Goal: Task Accomplishment & Management: Use online tool/utility

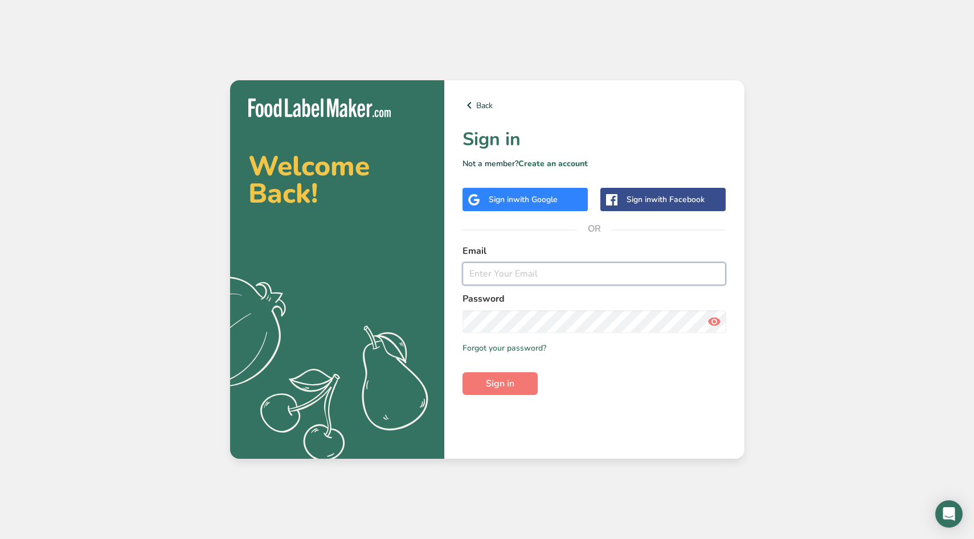
click at [515, 281] on input "email" at bounding box center [595, 274] width 264 height 23
type input "[EMAIL_ADDRESS][DOMAIN_NAME]"
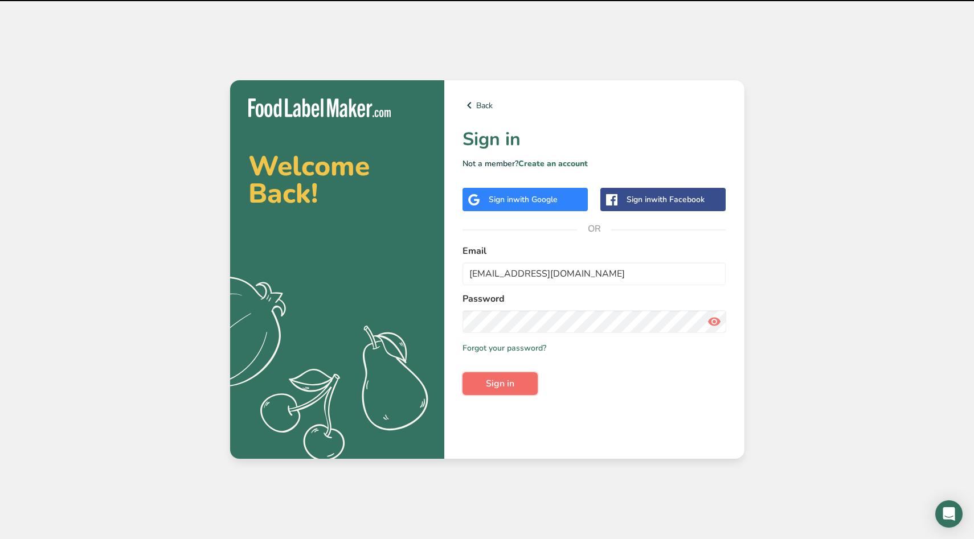
click at [503, 377] on span "Sign in" at bounding box center [500, 384] width 28 height 14
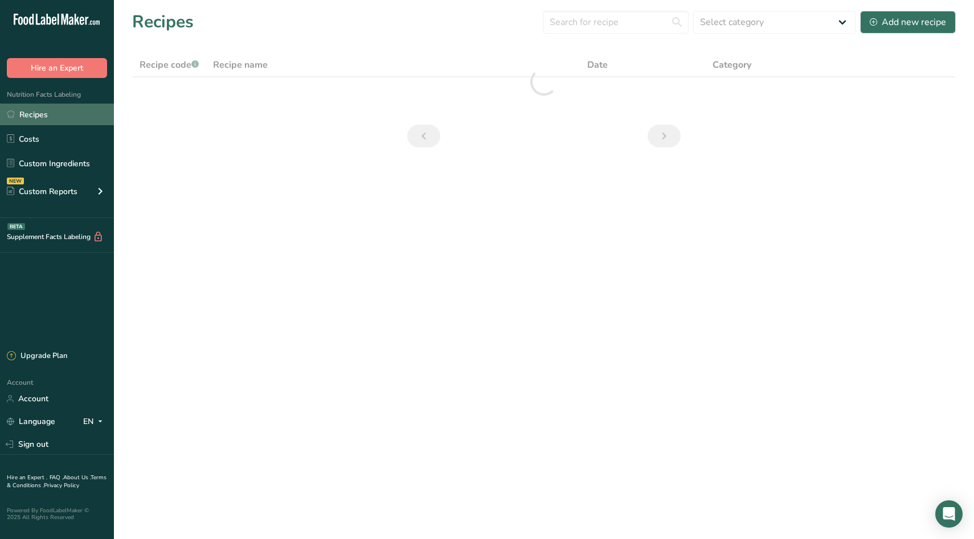
click at [52, 116] on link "Recipes" at bounding box center [57, 115] width 114 height 22
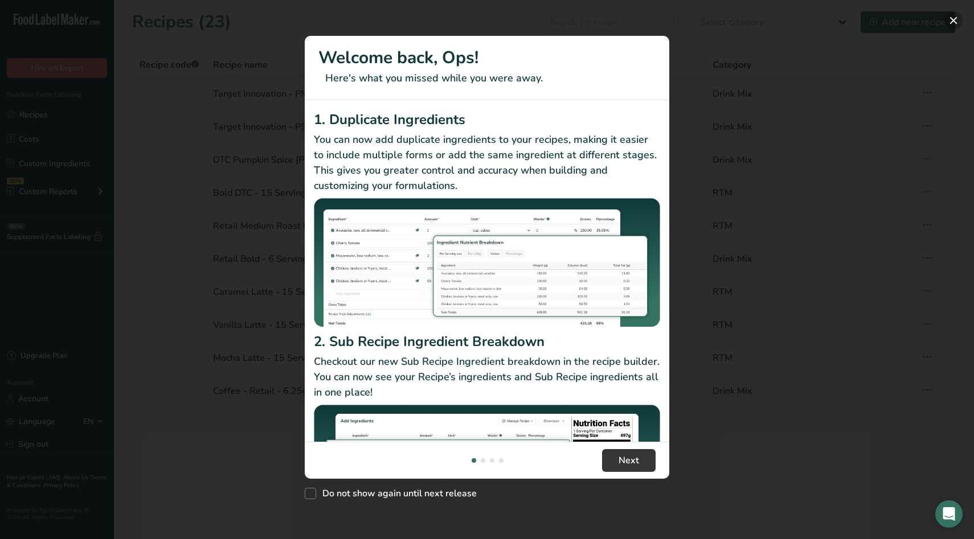
click at [950, 22] on button "New Features" at bounding box center [954, 20] width 18 height 18
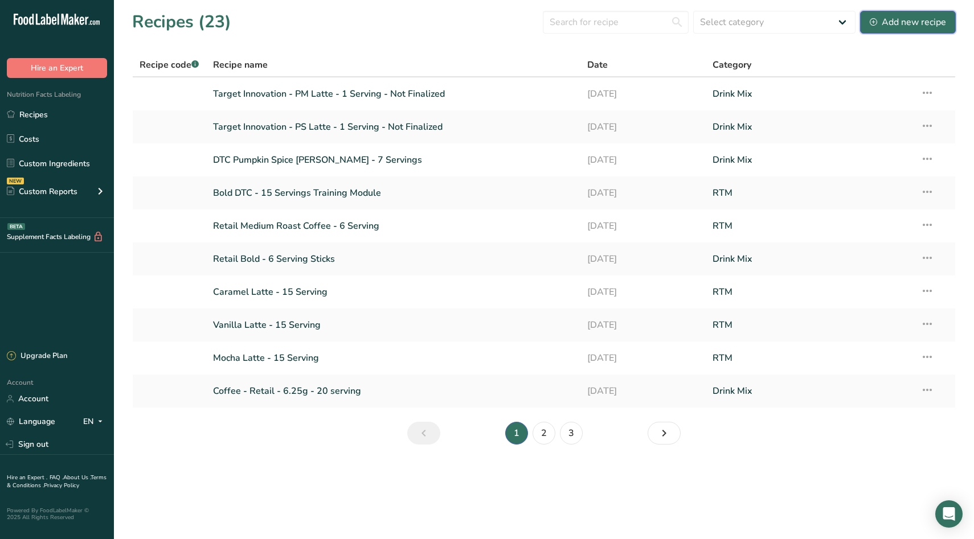
click at [901, 23] on div "Add new recipe" at bounding box center [908, 22] width 76 height 14
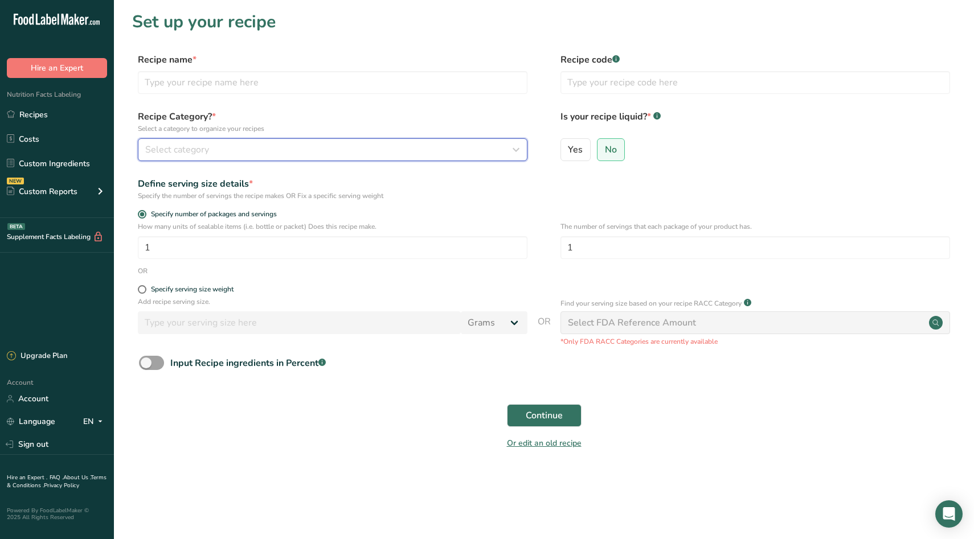
click at [300, 155] on div "Select category" at bounding box center [329, 150] width 368 height 14
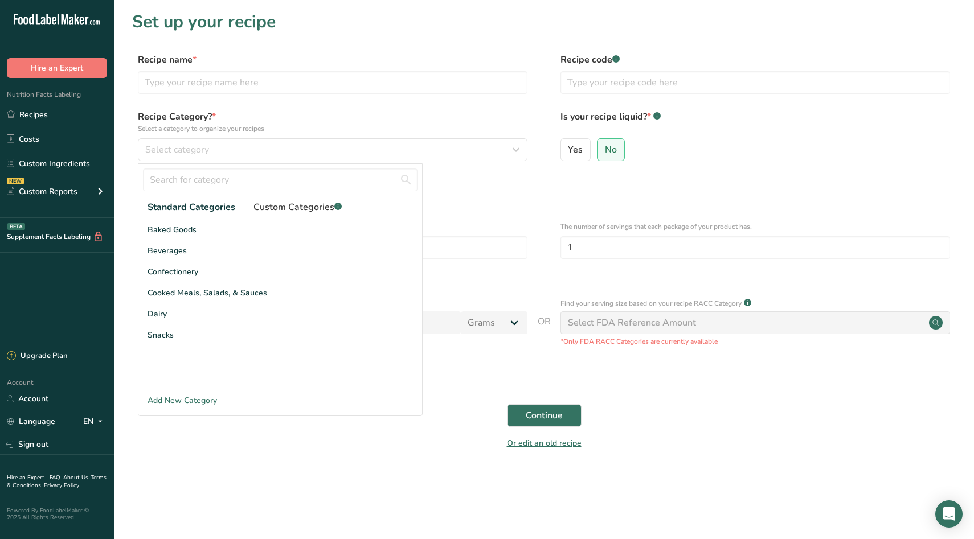
click at [295, 198] on link "Custom Categories .a-a{fill:#347362;}.b-a{fill:#fff;}" at bounding box center [297, 207] width 107 height 23
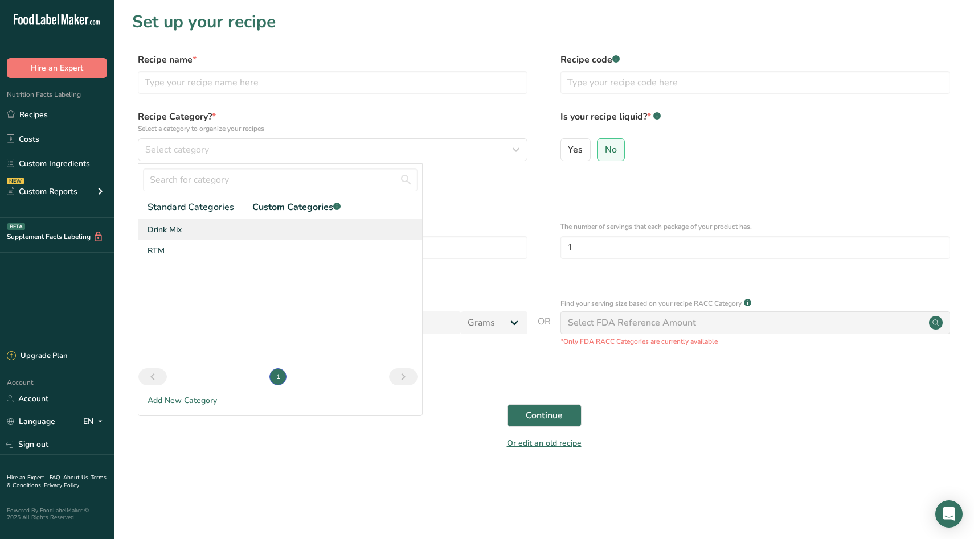
click at [191, 236] on div "Drink Mix" at bounding box center [280, 229] width 284 height 21
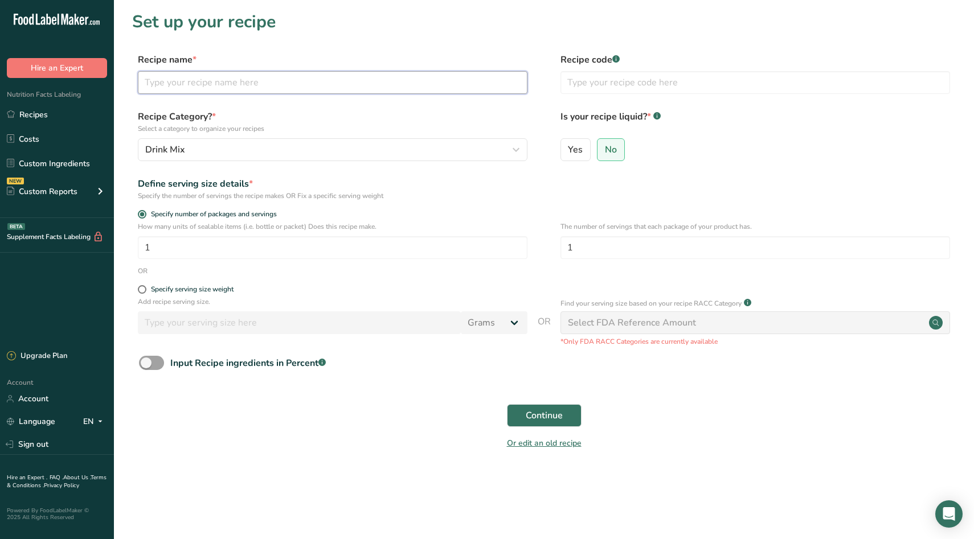
click at [248, 77] on input "text" at bounding box center [333, 82] width 390 height 23
type input "Peppermint Mocha [PERSON_NAME] - 7 Serving"
click at [554, 411] on span "Continue" at bounding box center [544, 416] width 37 height 14
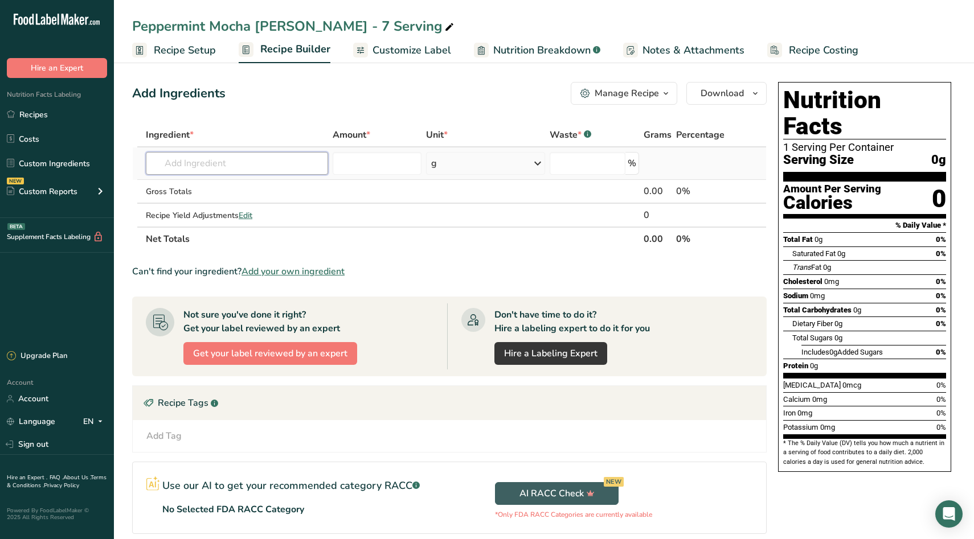
drag, startPoint x: 233, startPoint y: 160, endPoint x: 233, endPoint y: 151, distance: 8.5
click at [233, 160] on input "text" at bounding box center [237, 163] width 182 height 23
type input "50 % CMP"
click at [232, 209] on div "50% CMP IB" at bounding box center [227, 205] width 145 height 12
type input "50% CMP IB"
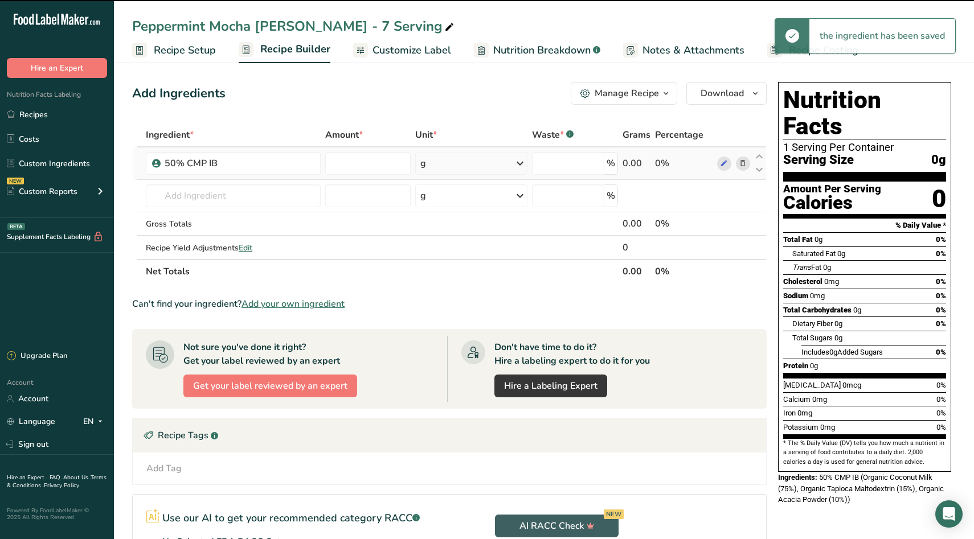
type input "0"
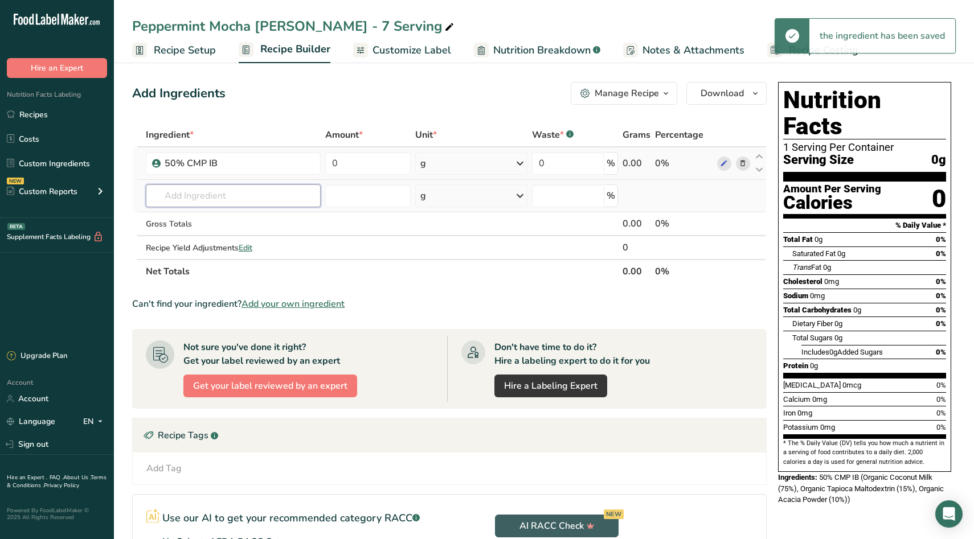
click at [219, 198] on input "text" at bounding box center [233, 196] width 175 height 23
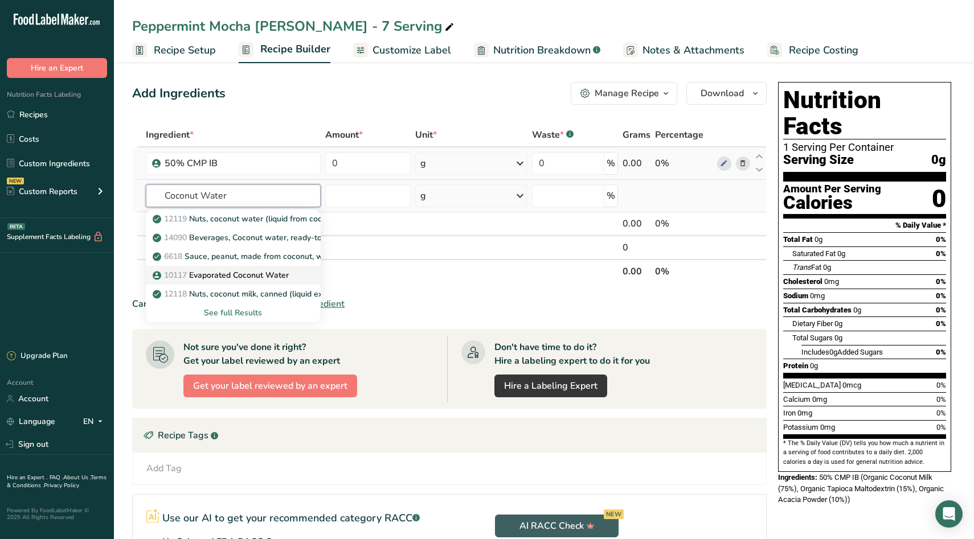
type input "Coconut Water"
click at [249, 277] on p "10117 Evaporated Coconut Water" at bounding box center [222, 275] width 134 height 12
type input "Evaporated Coconut Water"
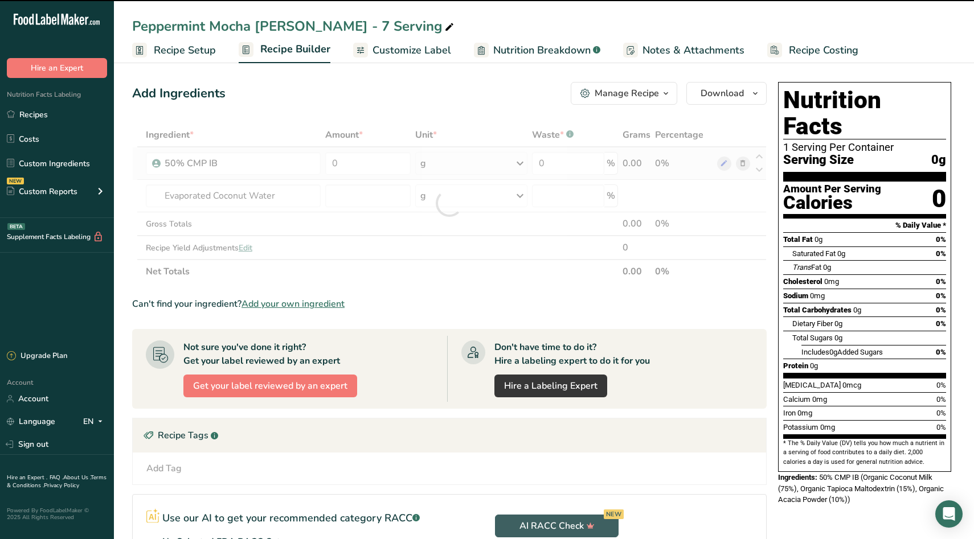
type input "0"
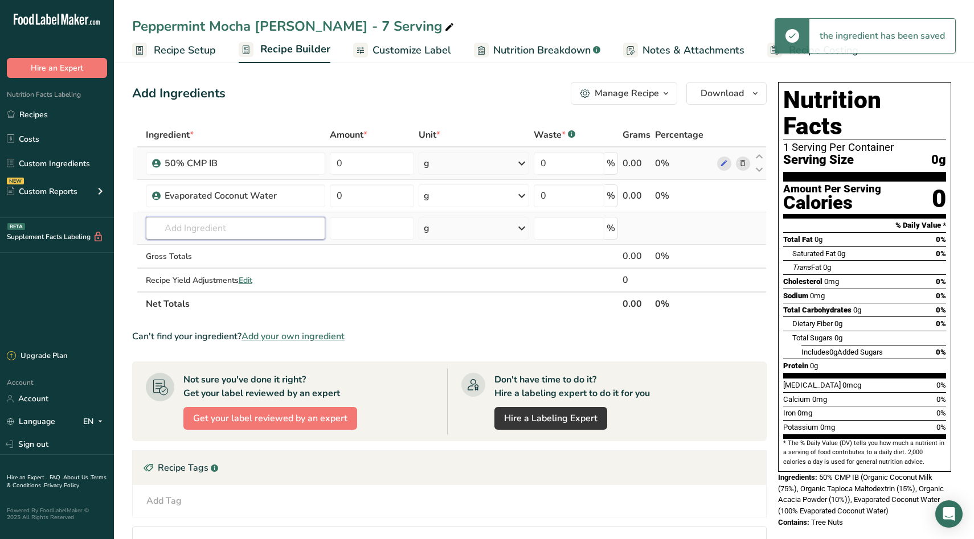
click at [199, 232] on input "text" at bounding box center [235, 228] width 179 height 23
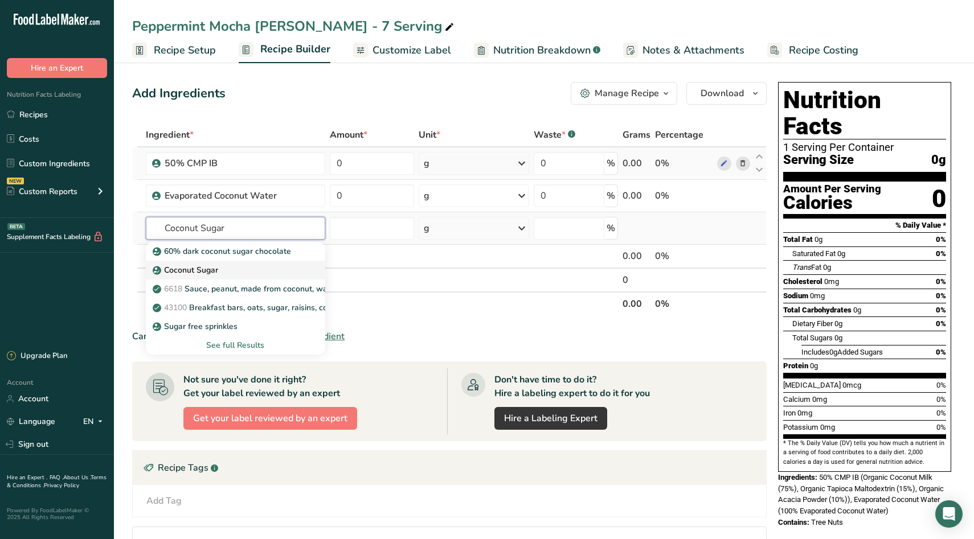
type input "Coconut Sugar"
click at [263, 277] on link "Coconut Sugar" at bounding box center [235, 270] width 179 height 19
type input "Coconut Sugar"
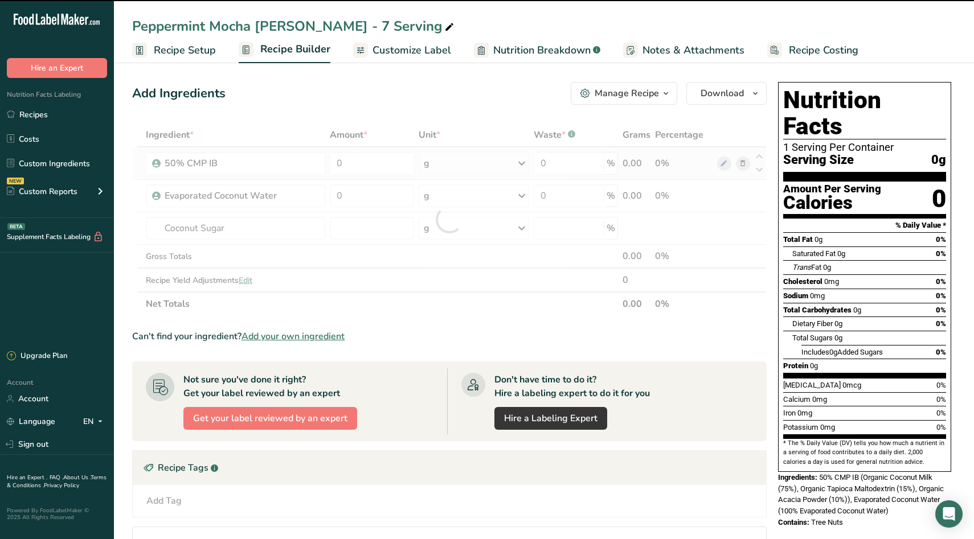
type input "0"
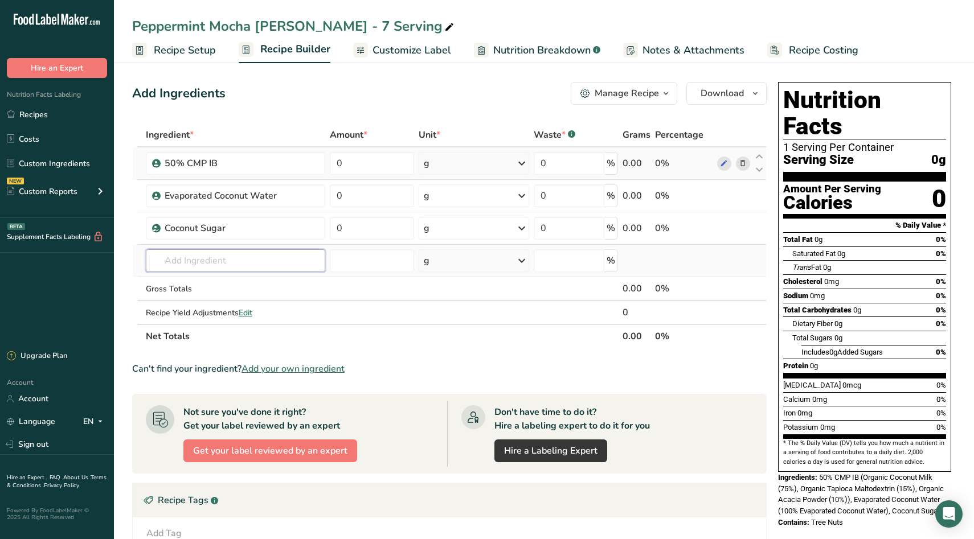
click at [230, 261] on input "text" at bounding box center [235, 261] width 179 height 23
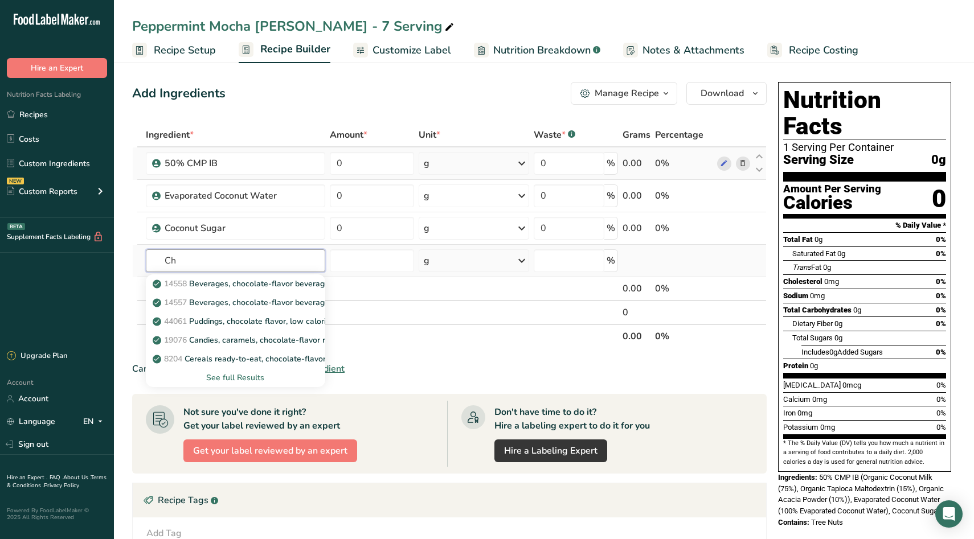
type input "C"
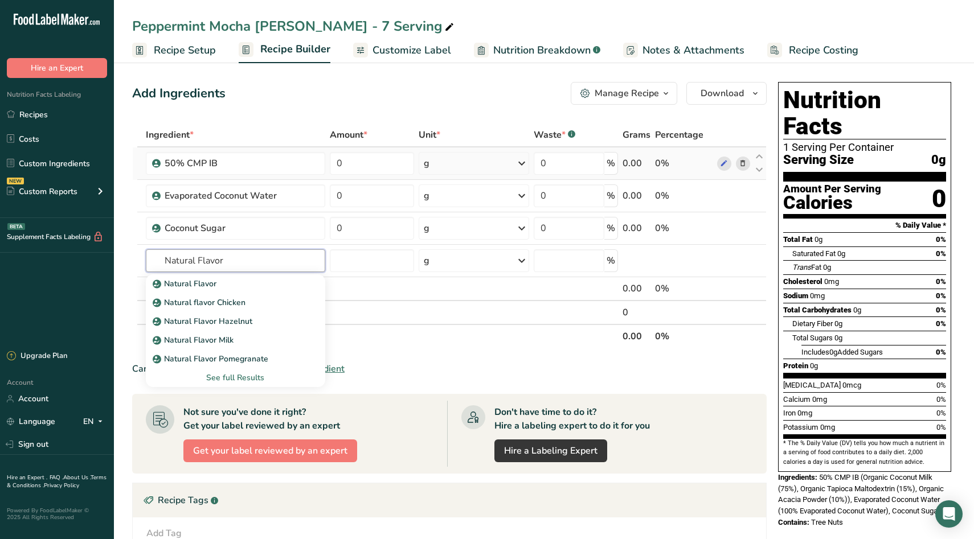
drag, startPoint x: 256, startPoint y: 262, endPoint x: 0, endPoint y: 253, distance: 256.5
click at [0, 254] on div ".a-20{fill:#fff;} Hire an Expert Nutrition Facts Labeling Recipes Costs Custom …" at bounding box center [487, 369] width 974 height 739
type input "P"
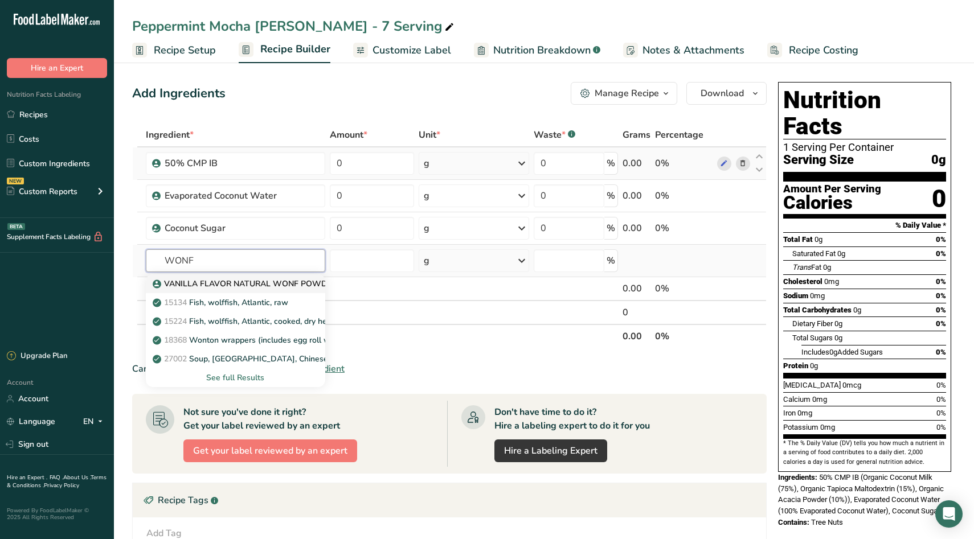
type input "WONF"
click at [204, 284] on p "VANILLA FLAVOR NATURAL WONF POWDER - Organic Compliant" at bounding box center [284, 284] width 258 height 12
type input "VANILLA FLAVOR NATURAL WONF POWDER - Organic Compliant"
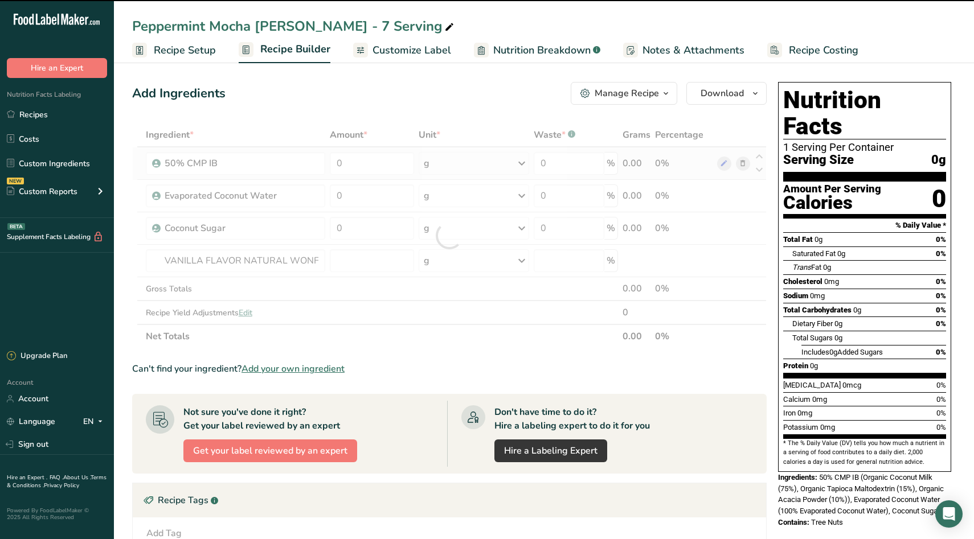
type input "0"
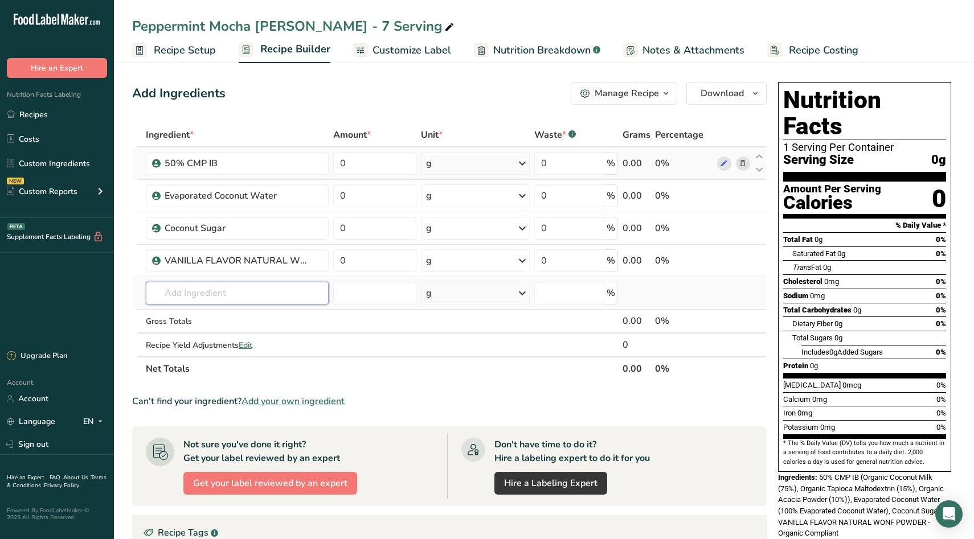
click at [210, 293] on input "text" at bounding box center [237, 293] width 183 height 23
type input "vanilla bean"
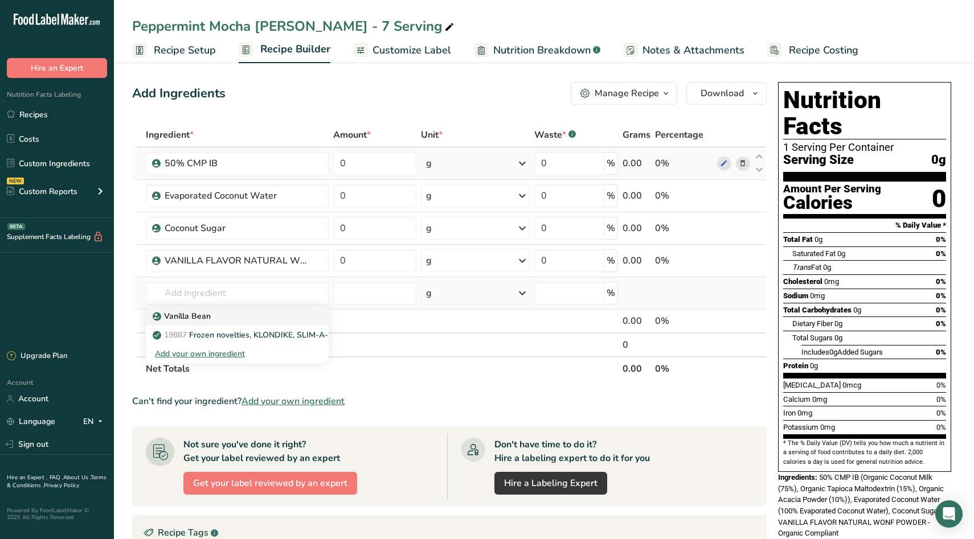
click at [261, 313] on div "Vanilla Bean" at bounding box center [228, 316] width 146 height 12
type input "Vanilla Bean"
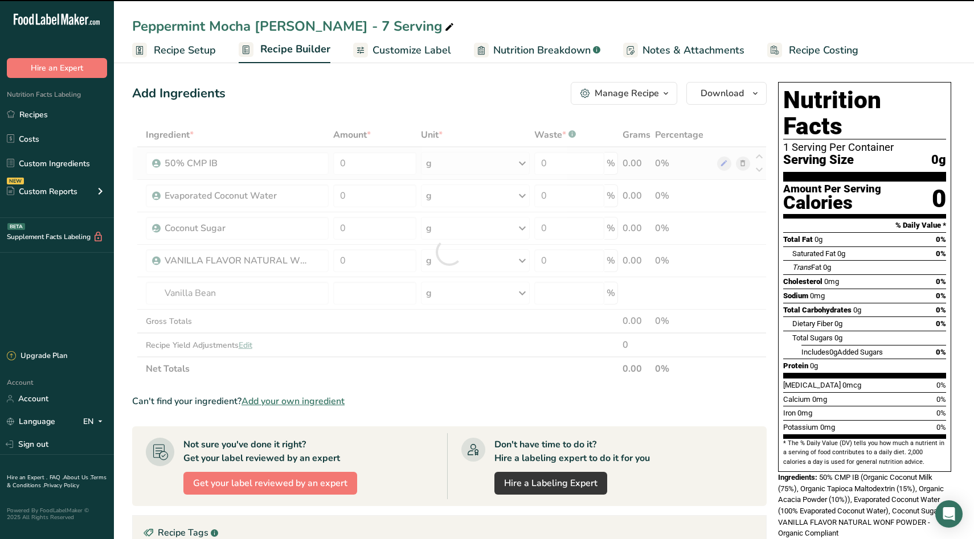
type input "0"
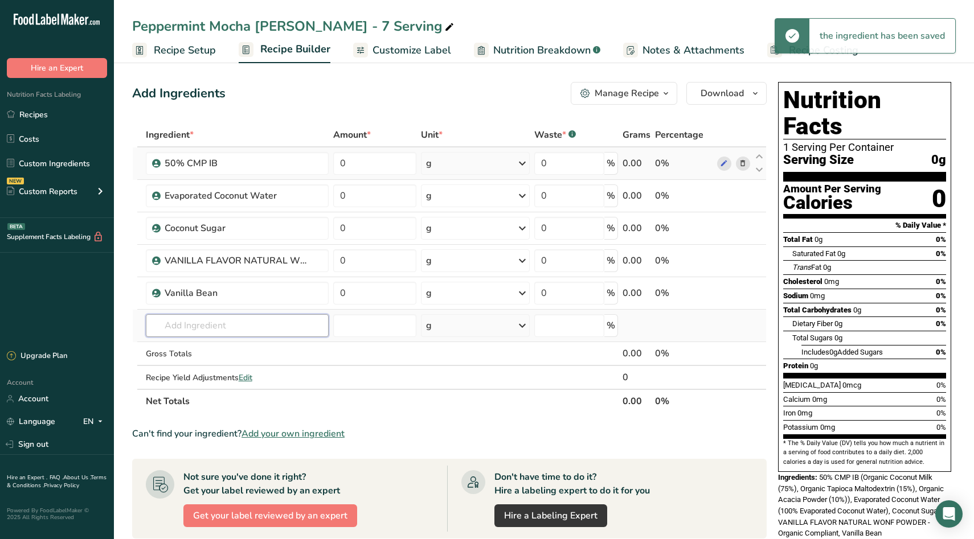
click at [233, 326] on input "text" at bounding box center [237, 325] width 183 height 23
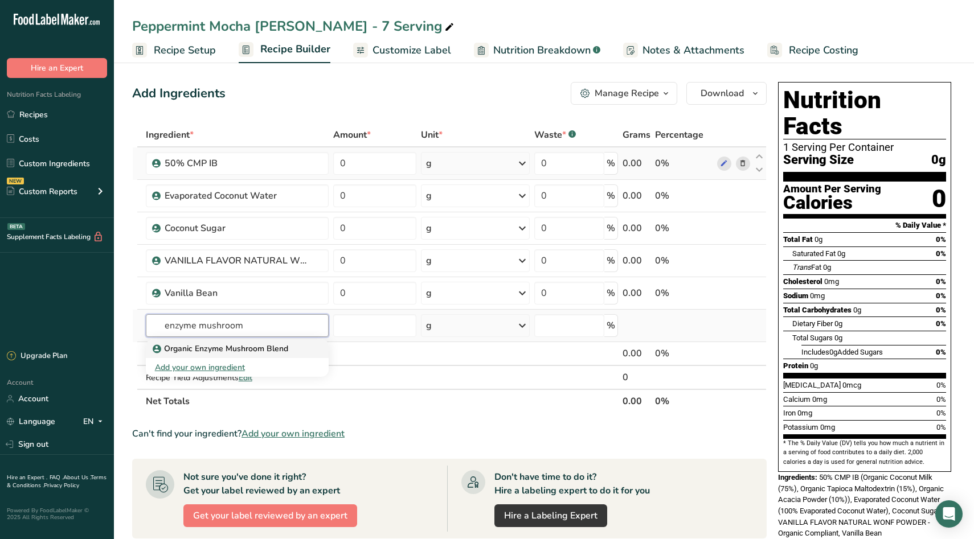
type input "enzyme mushroom"
click at [216, 345] on p "Organic Enzyme Mushroom Blend" at bounding box center [221, 349] width 133 height 12
type input "Organic Enzyme Mushroom Blend"
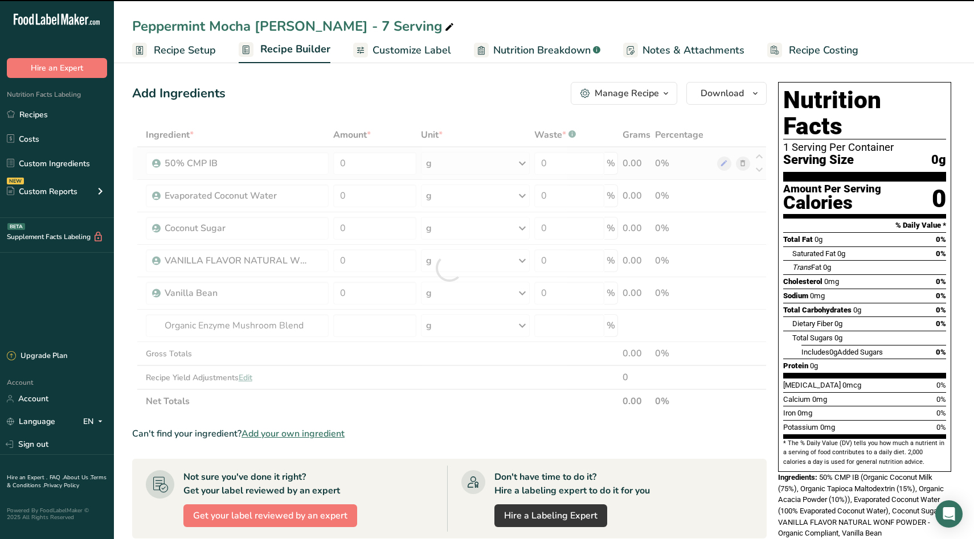
type input "0"
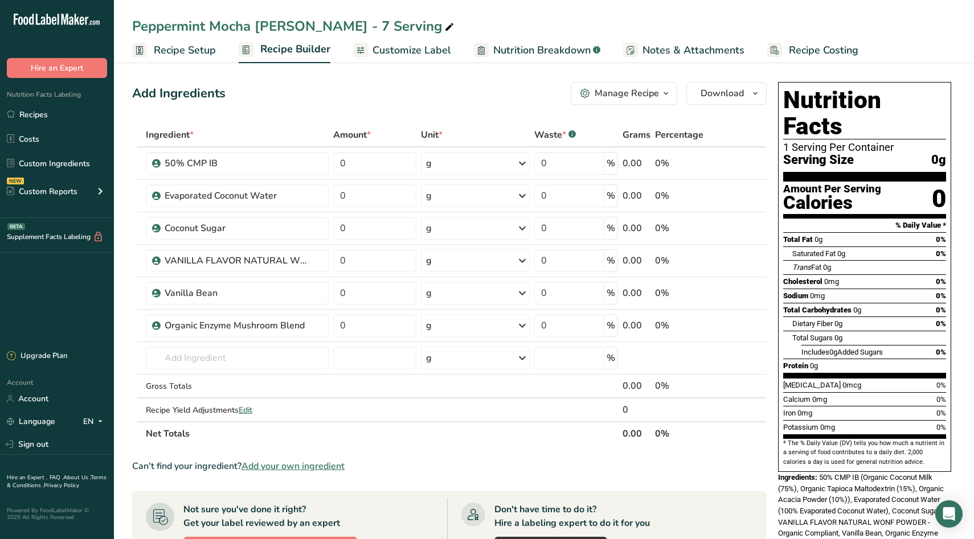
click at [400, 32] on div "Peppermint Mocha [PERSON_NAME] - 7 Serving" at bounding box center [544, 26] width 860 height 21
click at [443, 30] on span at bounding box center [450, 28] width 14 height 14
type input "Peppermint Mocha [PERSON_NAME] - 7 Serving - Need updated Flavor NFPs"
drag, startPoint x: 371, startPoint y: 167, endPoint x: 293, endPoint y: 167, distance: 77.5
click at [294, 167] on tr "50% CMP IB 0 g Weight Units g kg mg See more Volume Units l Volume units requir…" at bounding box center [449, 164] width 633 height 32
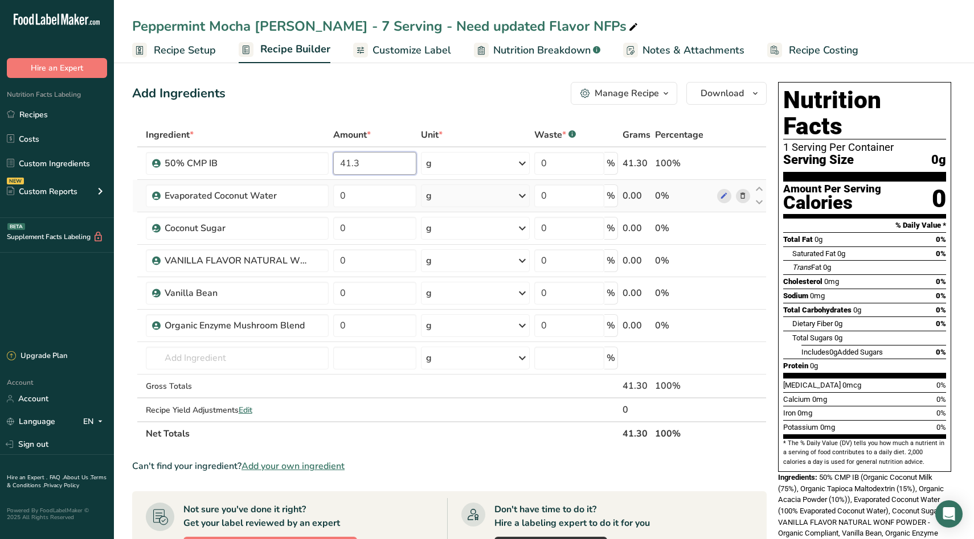
type input "41.3"
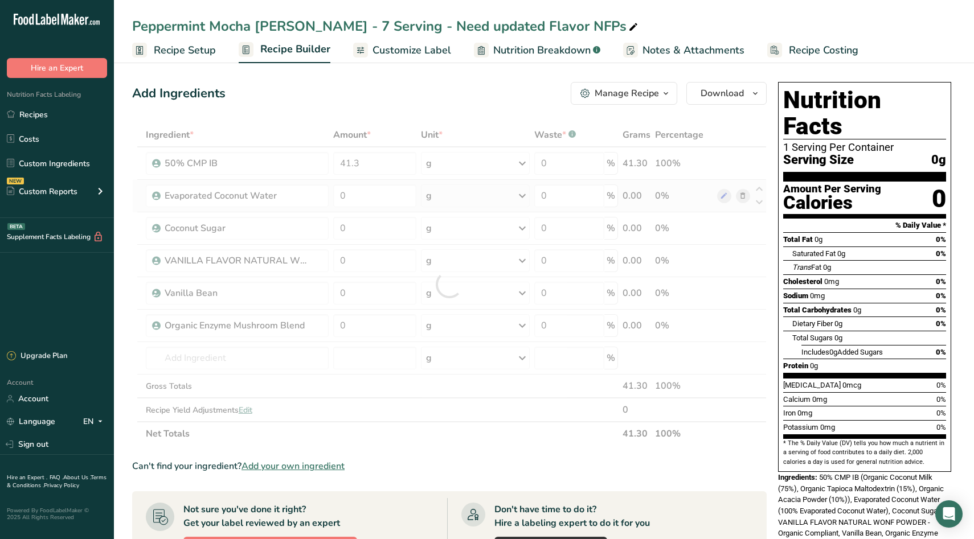
click at [361, 181] on div "Ingredient * Amount * Unit * Waste * .a-a{fill:#347362;}.b-a{fill:#fff;} Grams …" at bounding box center [449, 284] width 635 height 323
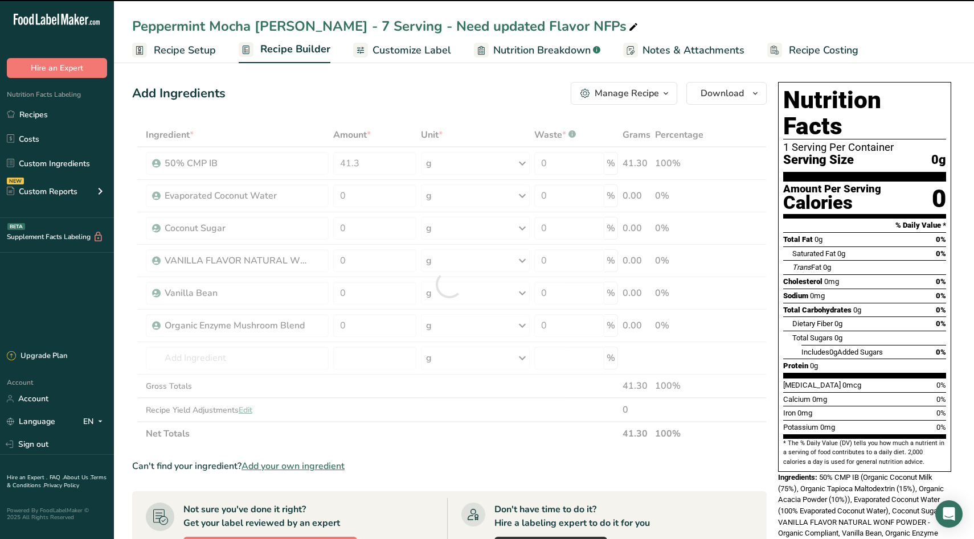
click at [378, 198] on div at bounding box center [449, 284] width 635 height 323
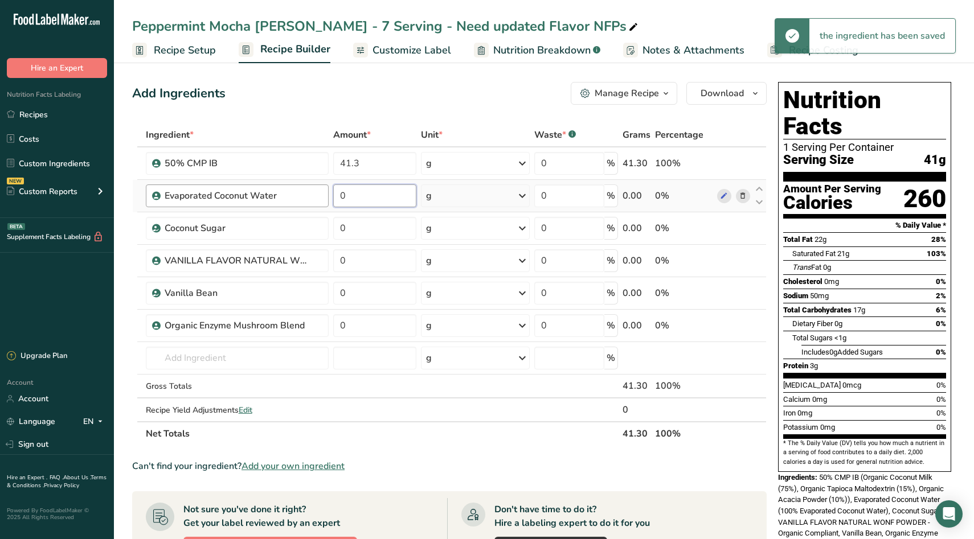
drag, startPoint x: 378, startPoint y: 198, endPoint x: 186, endPoint y: 198, distance: 192.0
click at [187, 198] on tr "Evaporated Coconut Water 0 g Weight Units g kg mg See more Volume Units l Volum…" at bounding box center [449, 196] width 633 height 32
type input "40.25"
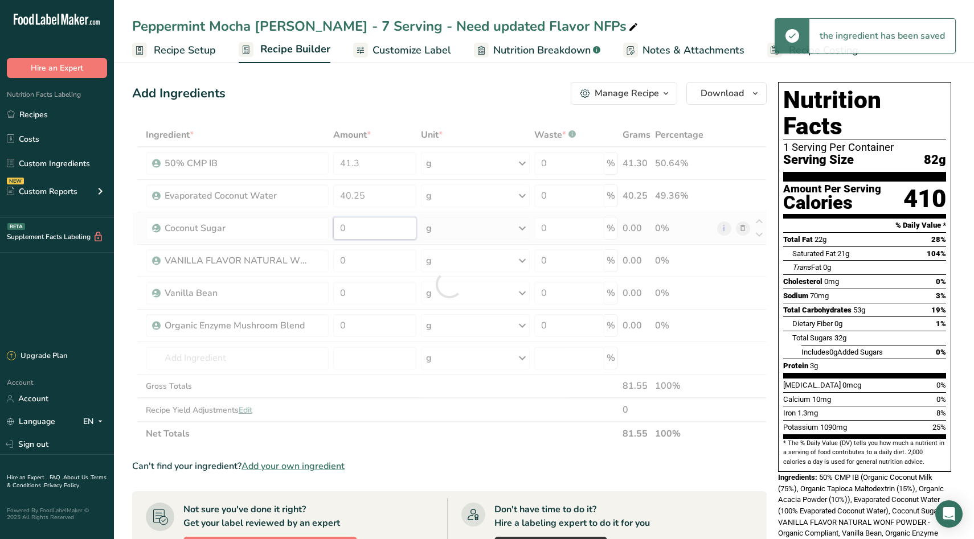
click at [393, 220] on div "Ingredient * Amount * Unit * Waste * .a-a{fill:#347362;}.b-a{fill:#fff;} Grams …" at bounding box center [449, 284] width 635 height 323
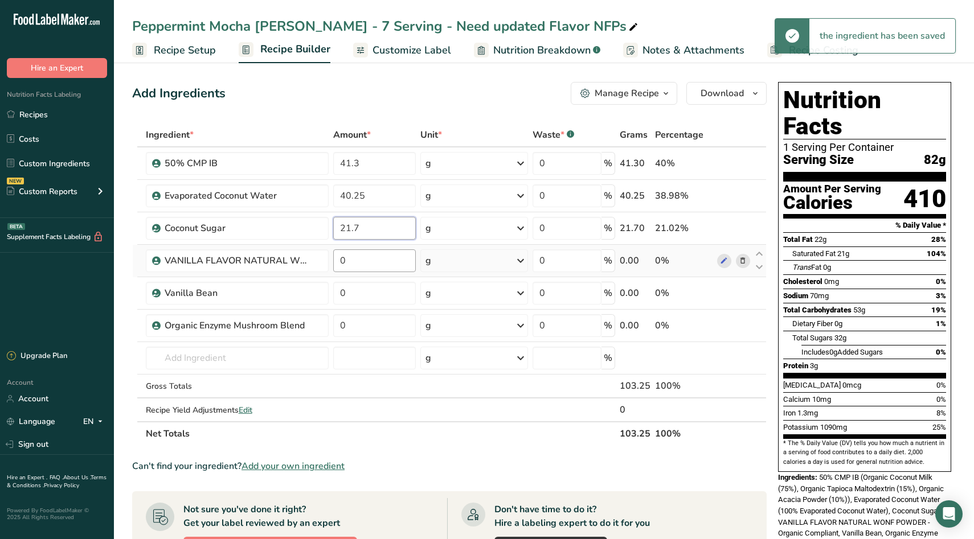
type input "21.7"
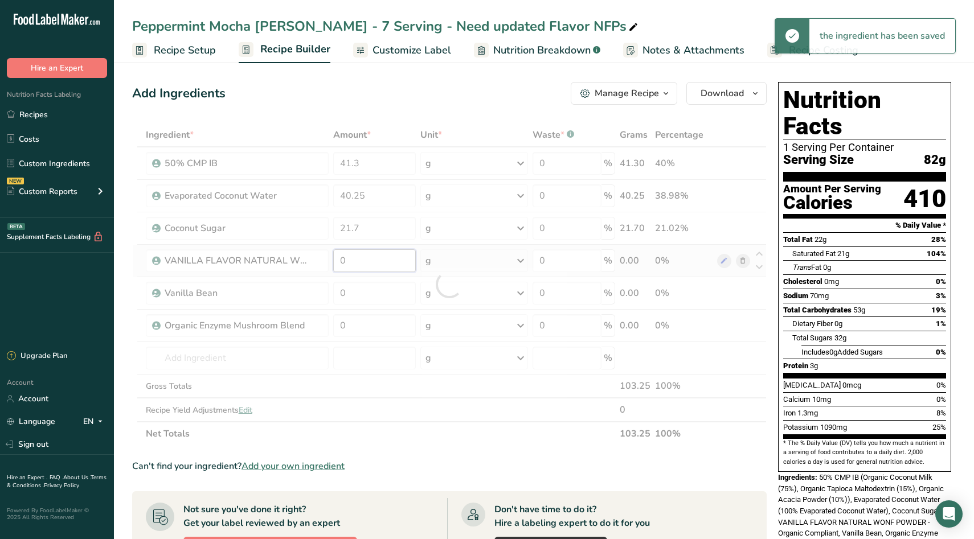
click at [379, 266] on div "Ingredient * Amount * Unit * Waste * .a-a{fill:#347362;}.b-a{fill:#fff;} Grams …" at bounding box center [449, 284] width 635 height 323
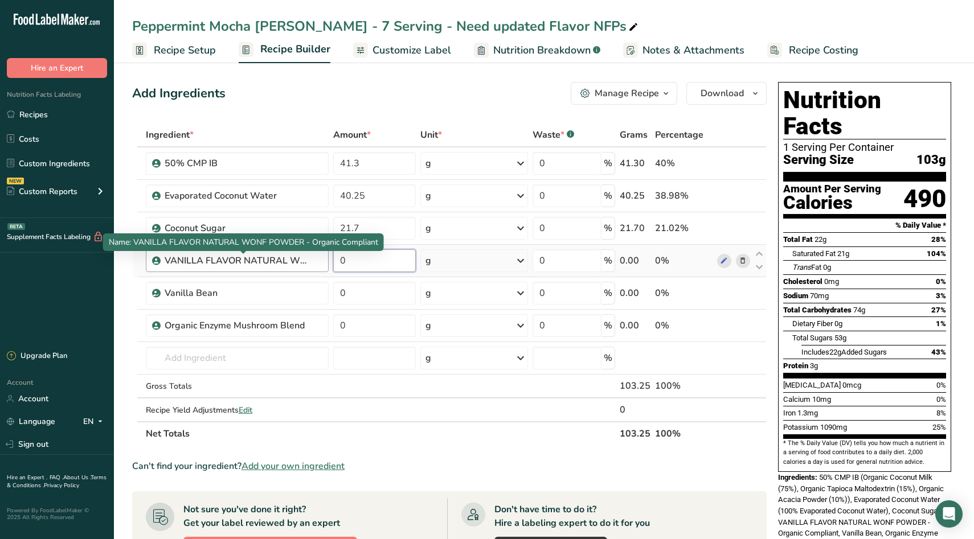
drag, startPoint x: 357, startPoint y: 264, endPoint x: 199, endPoint y: 264, distance: 157.2
click at [199, 264] on tr "VANILLA FLAVOR NATURAL WONF POWDER - Organic Compliant 0 g Weight Units g kg mg…" at bounding box center [449, 261] width 633 height 32
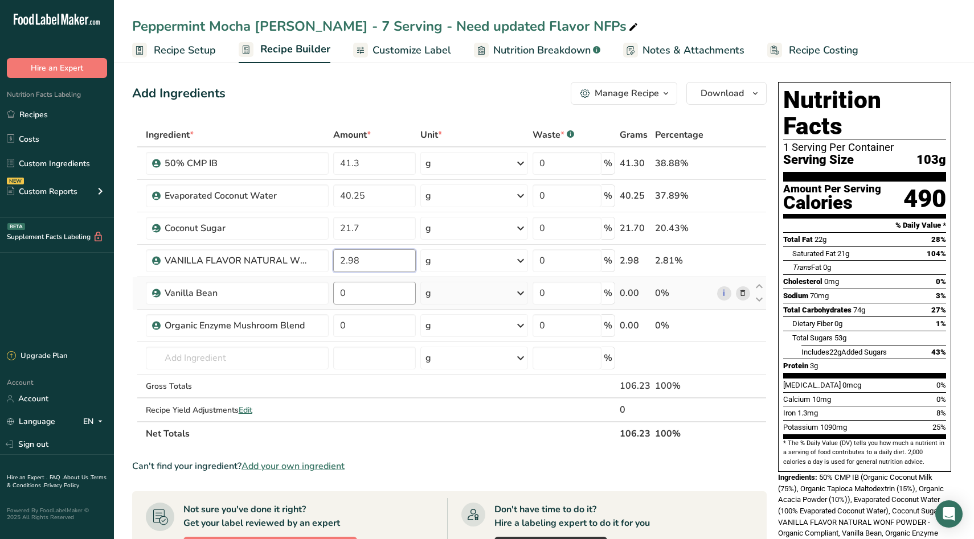
type input "2.98"
click at [382, 293] on div "Ingredient * Amount * Unit * Waste * .a-a{fill:#347362;}.b-a{fill:#fff;} Grams …" at bounding box center [449, 284] width 635 height 323
type input "0.14"
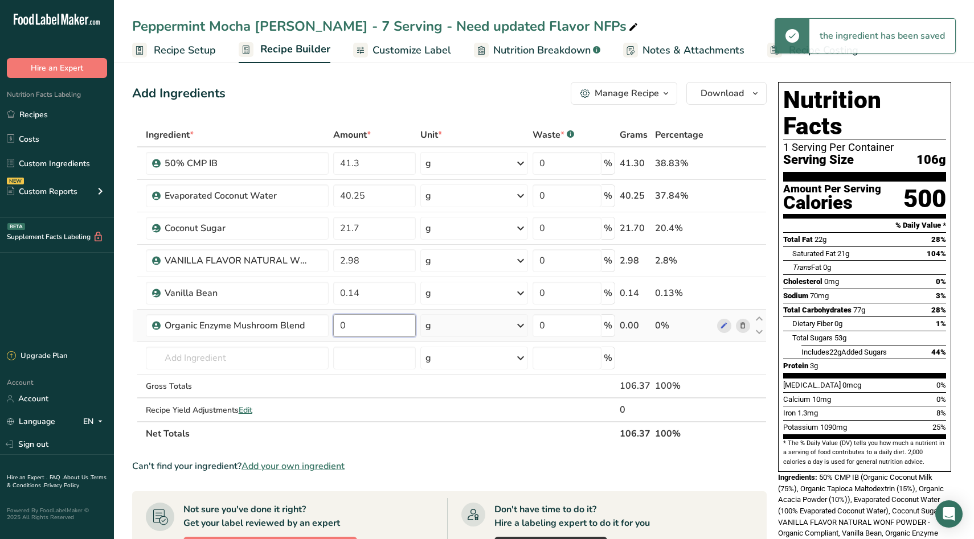
click at [398, 321] on div "Ingredient * Amount * Unit * Waste * .a-a{fill:#347362;}.b-a{fill:#fff;} Grams …" at bounding box center [449, 284] width 635 height 323
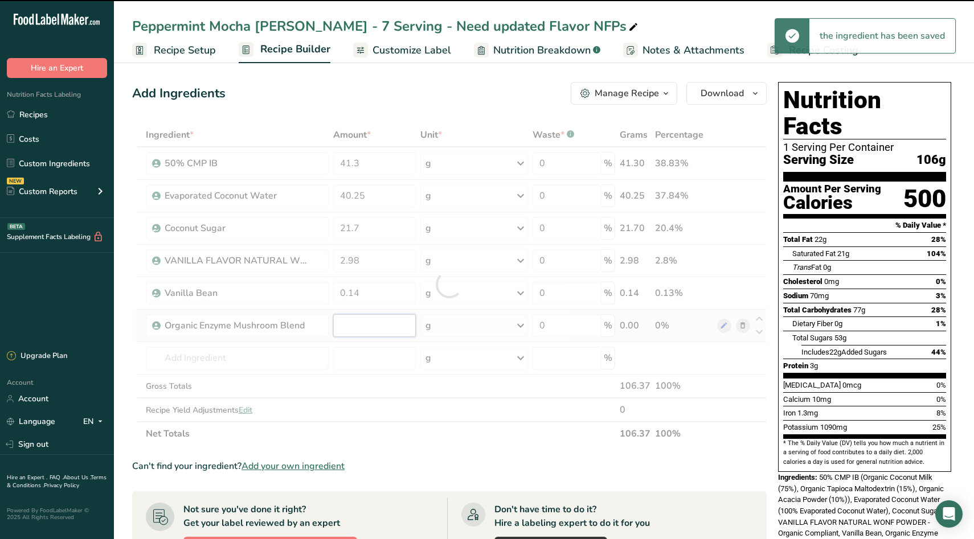
type input "0"
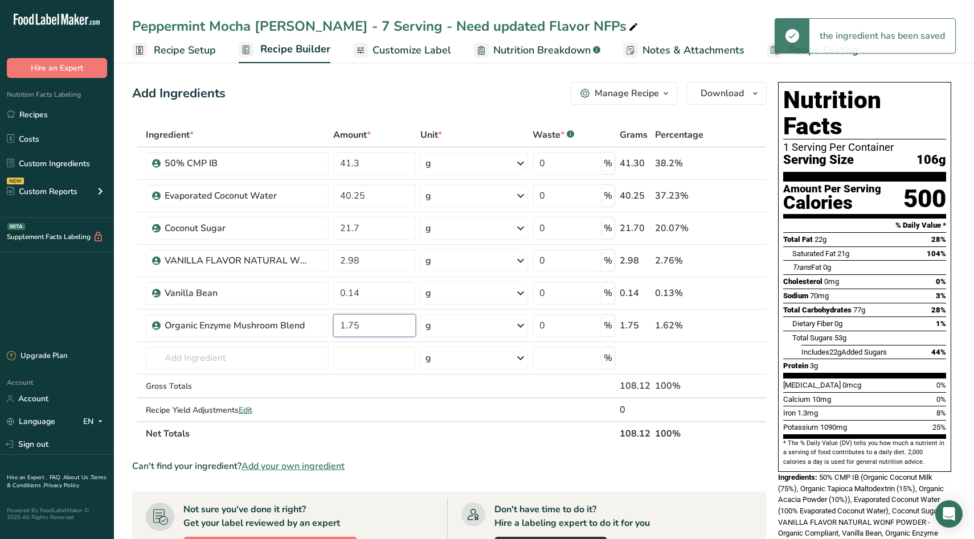
type input "1.75"
click at [411, 423] on div "Ingredient * Amount * Unit * Waste * .a-a{fill:#347362;}.b-a{fill:#fff;} Grams …" at bounding box center [449, 284] width 635 height 323
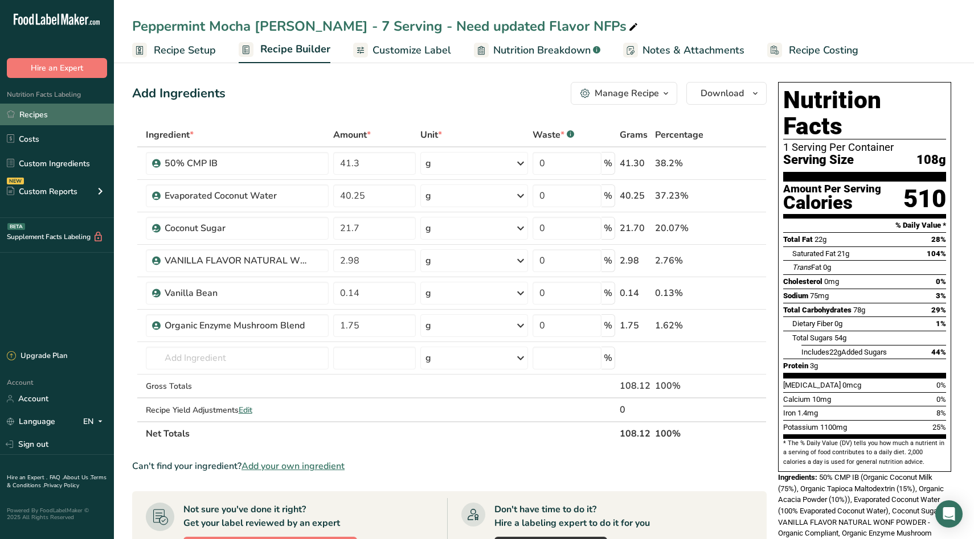
click at [58, 115] on link "Recipes" at bounding box center [57, 115] width 114 height 22
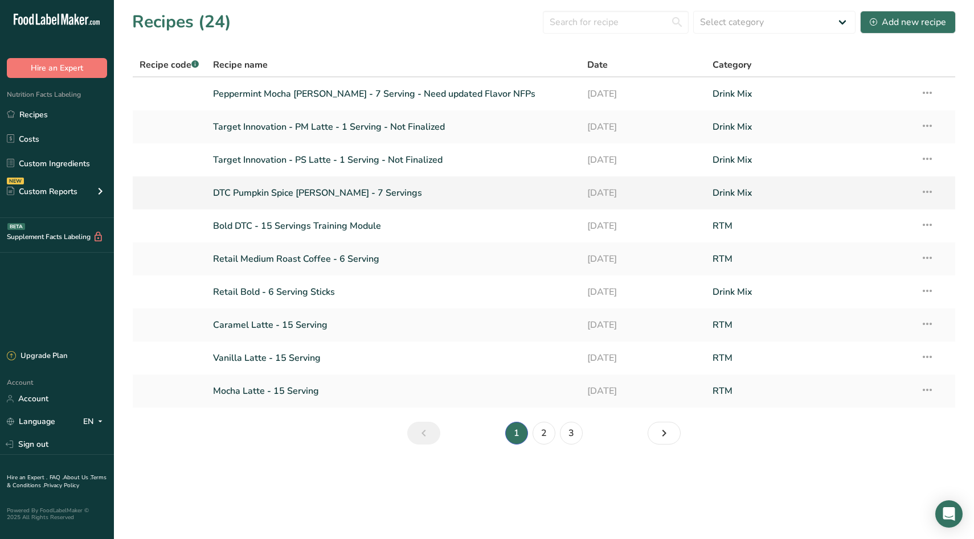
click at [331, 203] on link "DTC Pumpkin Spice [PERSON_NAME] - 7 Servings" at bounding box center [393, 193] width 361 height 24
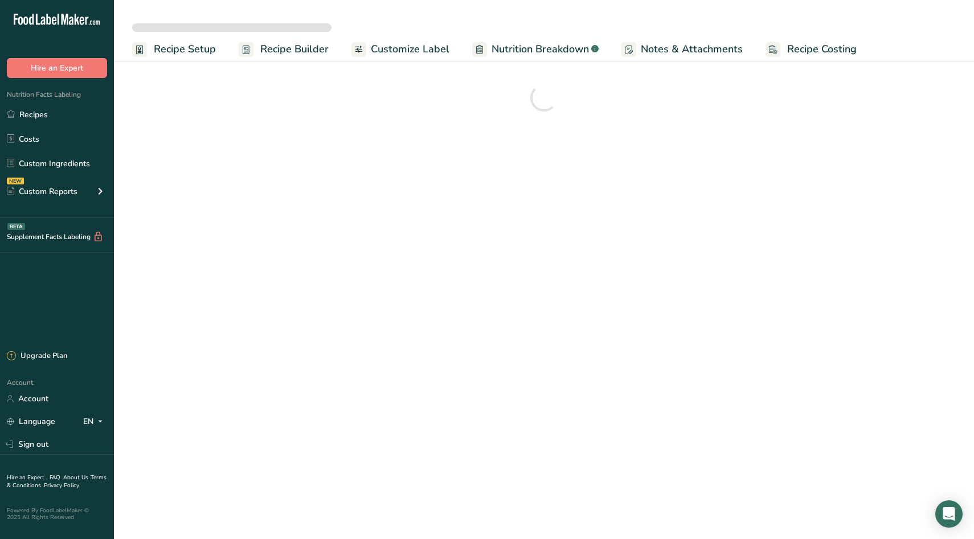
click at [426, 48] on span "Customize Label" at bounding box center [410, 49] width 79 height 15
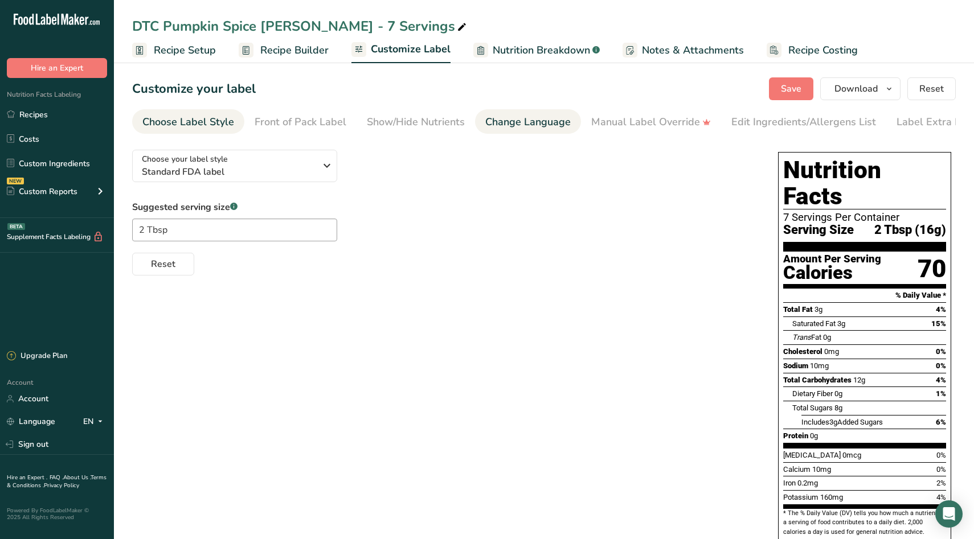
click at [539, 133] on link "Change Language" at bounding box center [527, 122] width 85 height 26
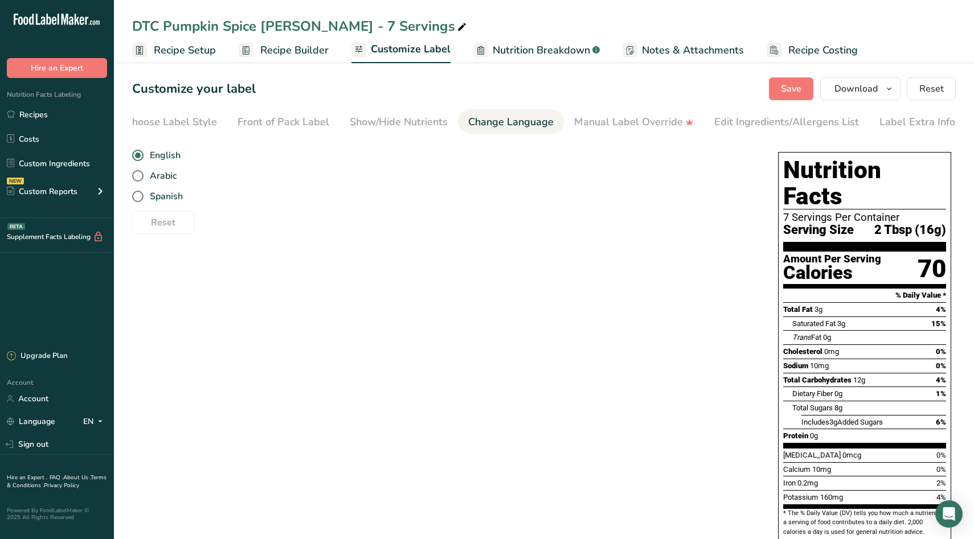
scroll to position [0, 18]
click at [753, 118] on div "Edit Ingredients/Allergens List" at bounding box center [786, 122] width 145 height 15
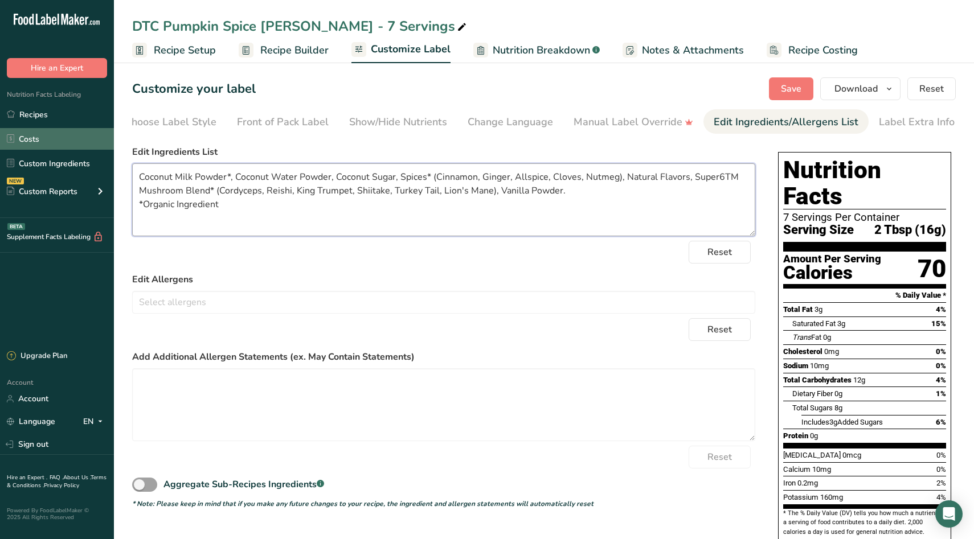
drag, startPoint x: 262, startPoint y: 214, endPoint x: 0, endPoint y: 134, distance: 273.9
click at [0, 134] on div ".a-20{fill:#fff;} Hire an Expert Nutrition Facts Labeling Recipes Costs Custom …" at bounding box center [487, 319] width 974 height 639
click at [70, 108] on link "Recipes" at bounding box center [57, 115] width 114 height 22
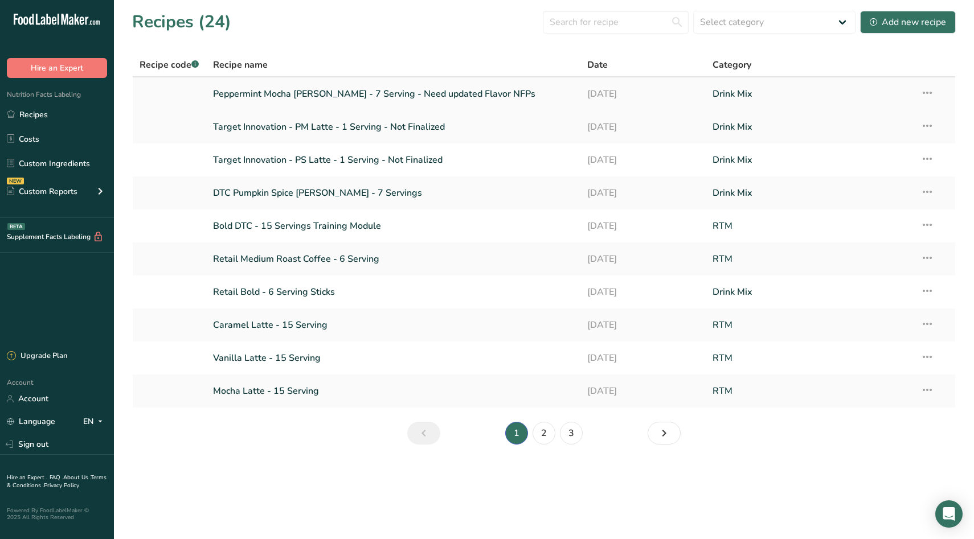
click at [325, 101] on link "Peppermint Mocha [PERSON_NAME] - 7 Serving - Need updated Flavor NFPs" at bounding box center [393, 94] width 361 height 24
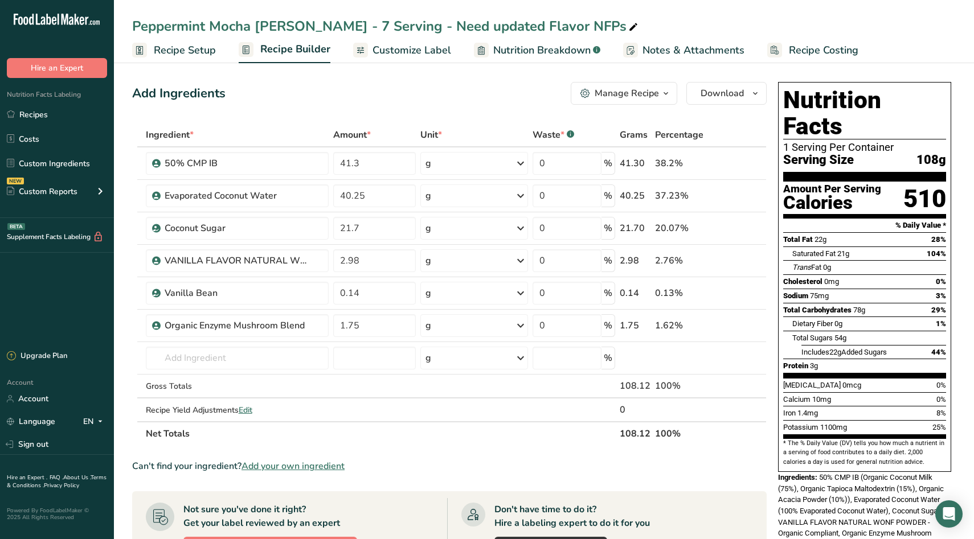
click at [426, 47] on span "Customize Label" at bounding box center [412, 50] width 79 height 15
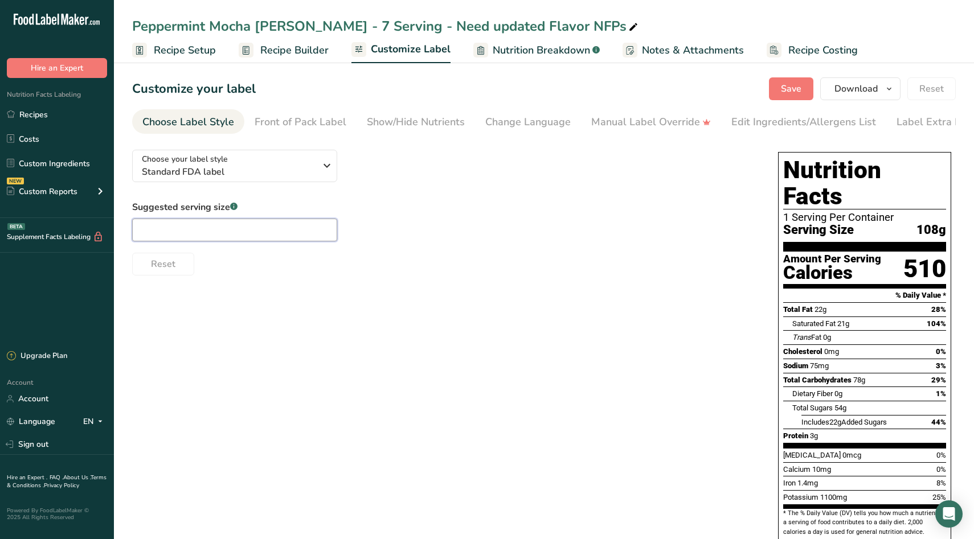
click at [196, 232] on input "text" at bounding box center [234, 230] width 205 height 23
type input "2 Tbsp"
click at [416, 121] on div "Show/Hide Nutrients" at bounding box center [416, 122] width 98 height 15
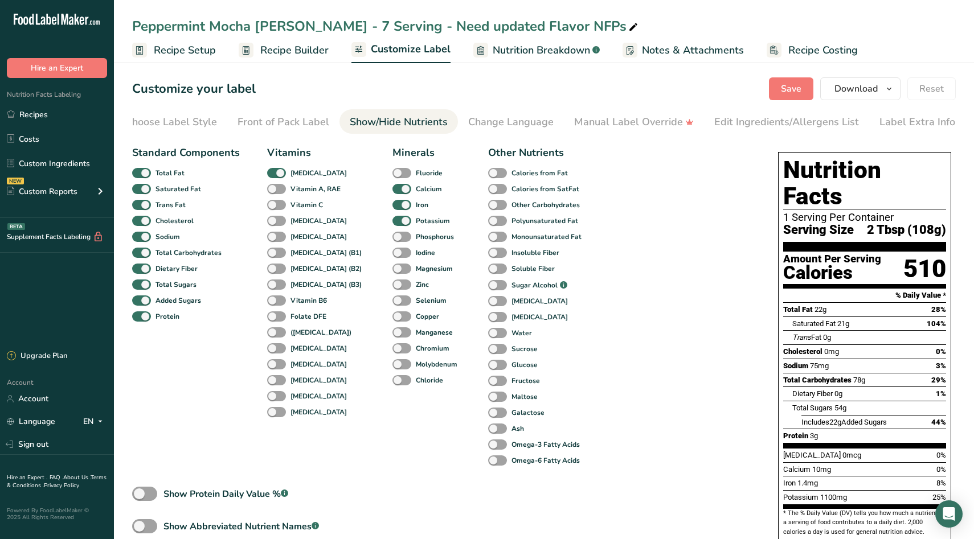
scroll to position [0, 18]
click at [484, 130] on link "Change Language" at bounding box center [510, 122] width 85 height 26
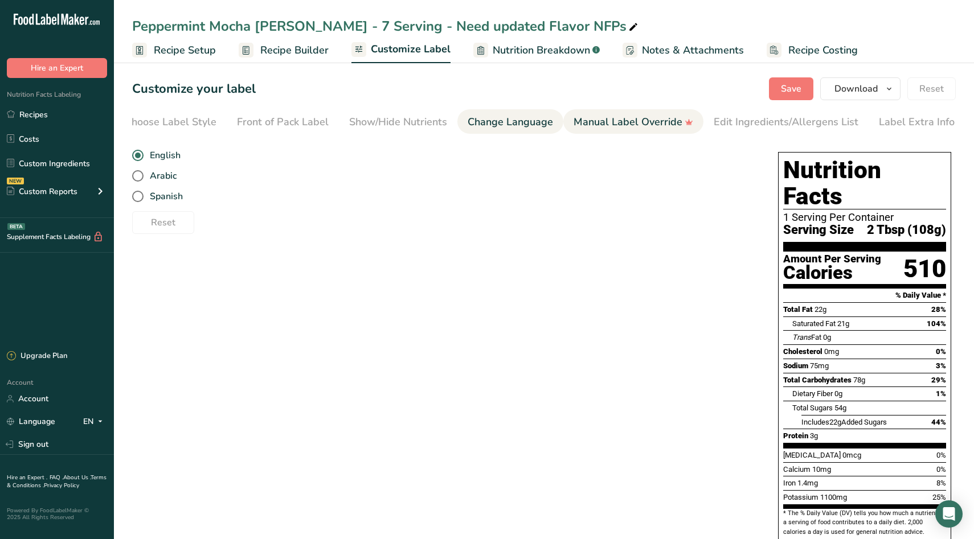
click at [594, 112] on link "Manual Label Override" at bounding box center [634, 122] width 120 height 26
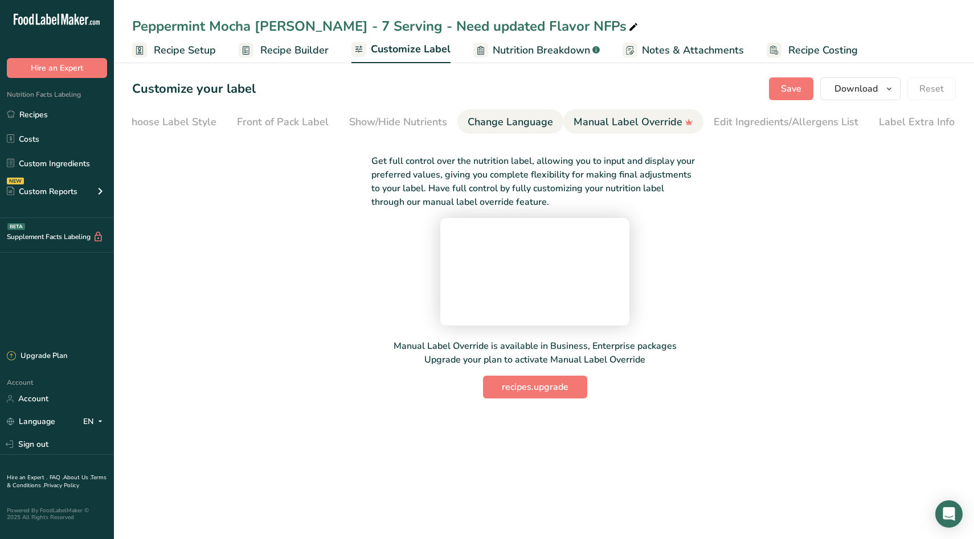
click at [509, 116] on div "Change Language" at bounding box center [510, 122] width 85 height 15
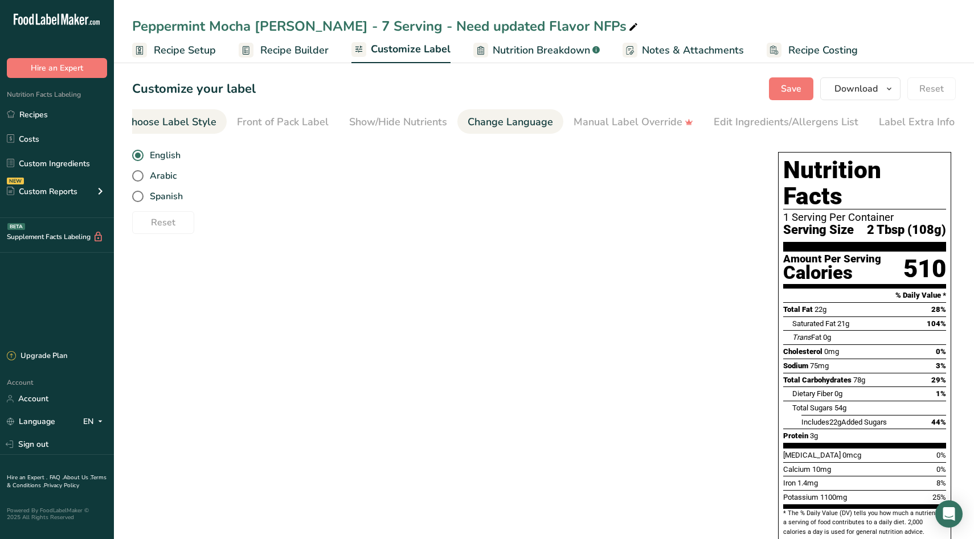
click at [194, 120] on div "Choose Label Style" at bounding box center [171, 122] width 92 height 15
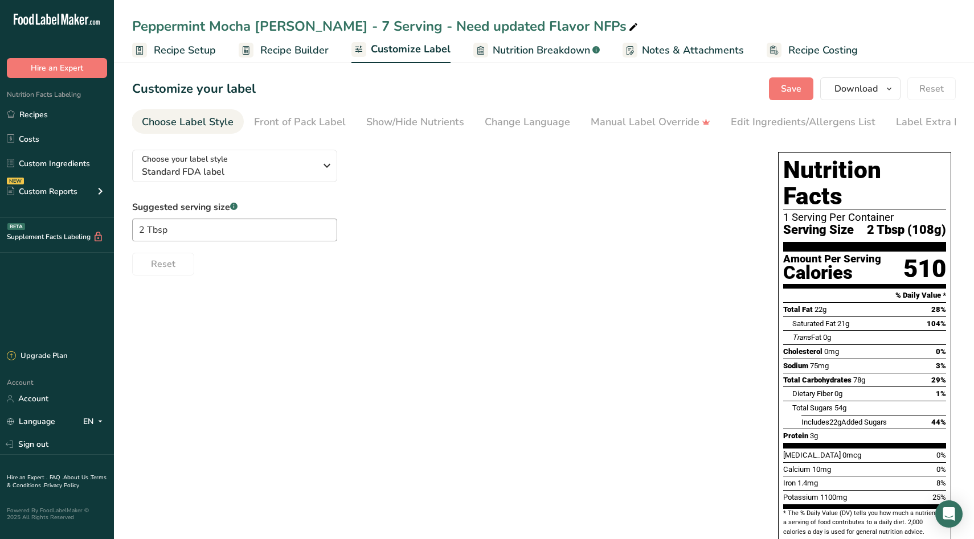
scroll to position [0, 0]
click at [177, 47] on span "Recipe Setup" at bounding box center [185, 50] width 62 height 15
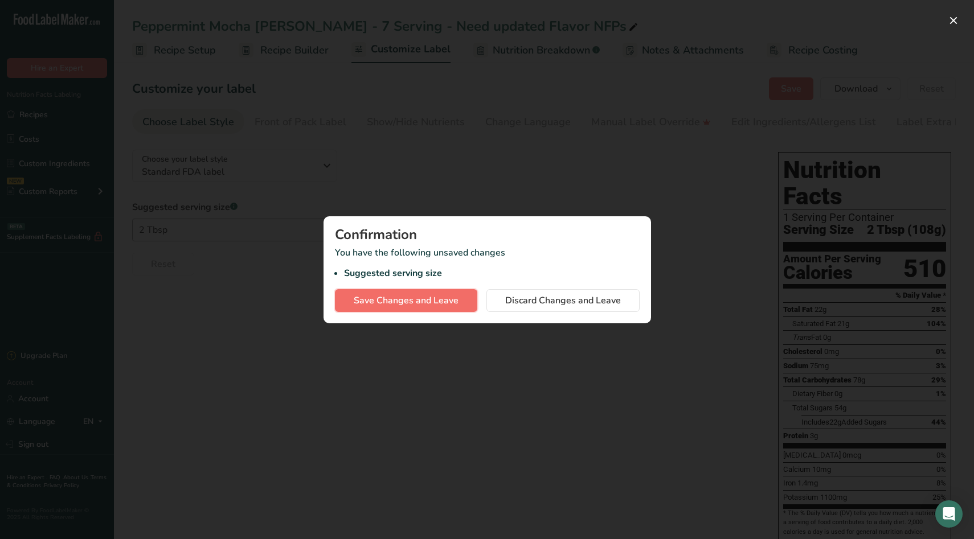
click at [444, 305] on span "Save Changes and Leave" at bounding box center [406, 301] width 105 height 14
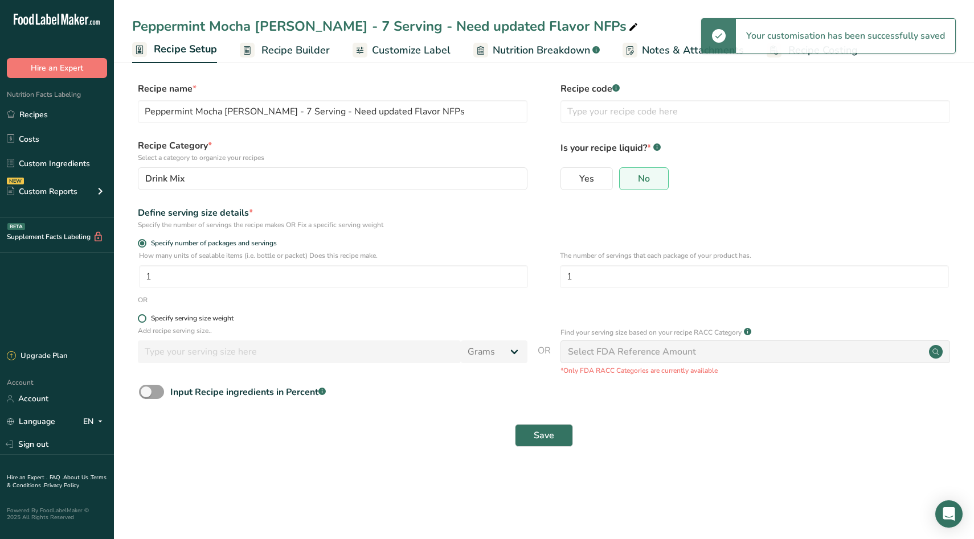
click at [161, 315] on div "Specify serving size weight" at bounding box center [192, 318] width 83 height 9
click at [145, 315] on input "Specify serving size weight" at bounding box center [141, 318] width 7 height 7
radio input "true"
radio input "false"
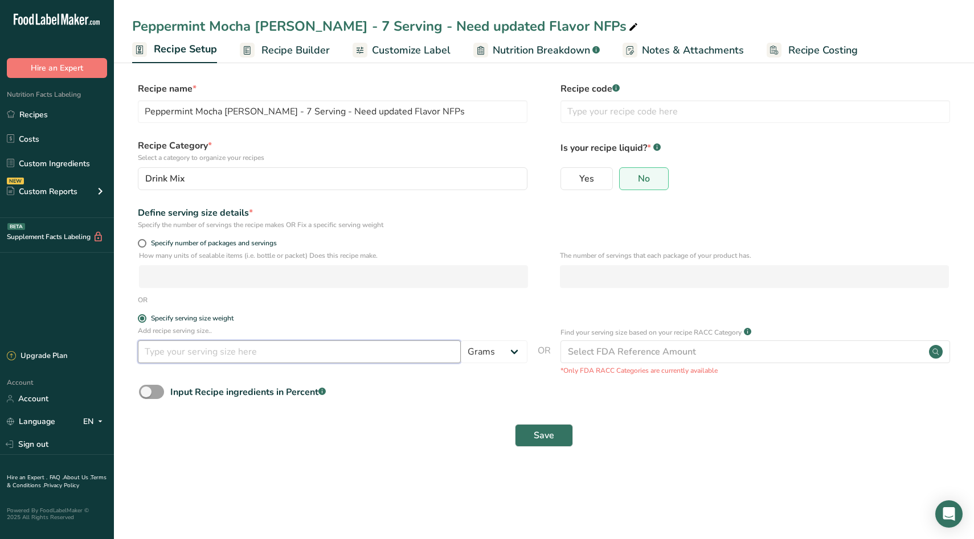
click at [301, 360] on input "number" at bounding box center [299, 352] width 323 height 23
type input "15.4"
click at [542, 443] on button "Save" at bounding box center [544, 435] width 58 height 23
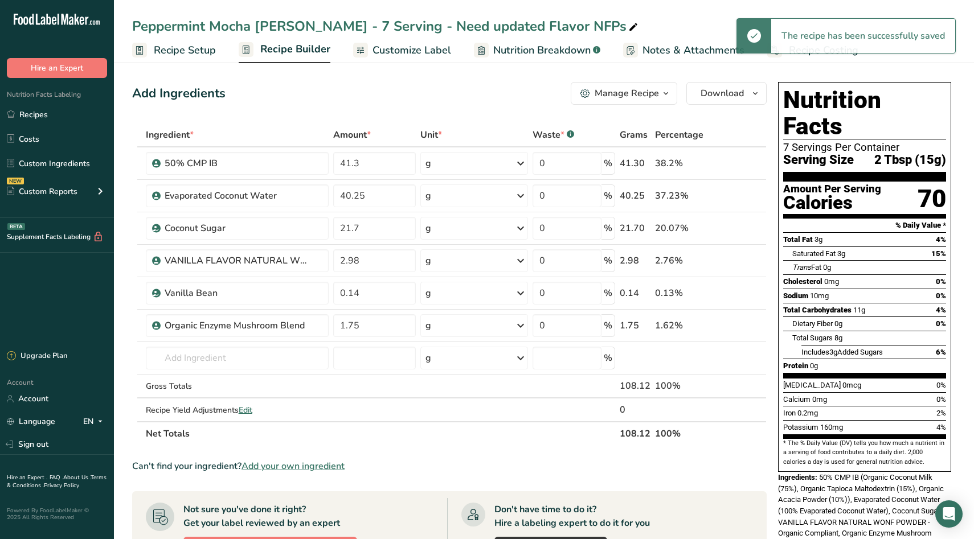
click at [296, 51] on span "Recipe Builder" at bounding box center [295, 49] width 70 height 15
click at [424, 54] on span "Customize Label" at bounding box center [412, 50] width 79 height 15
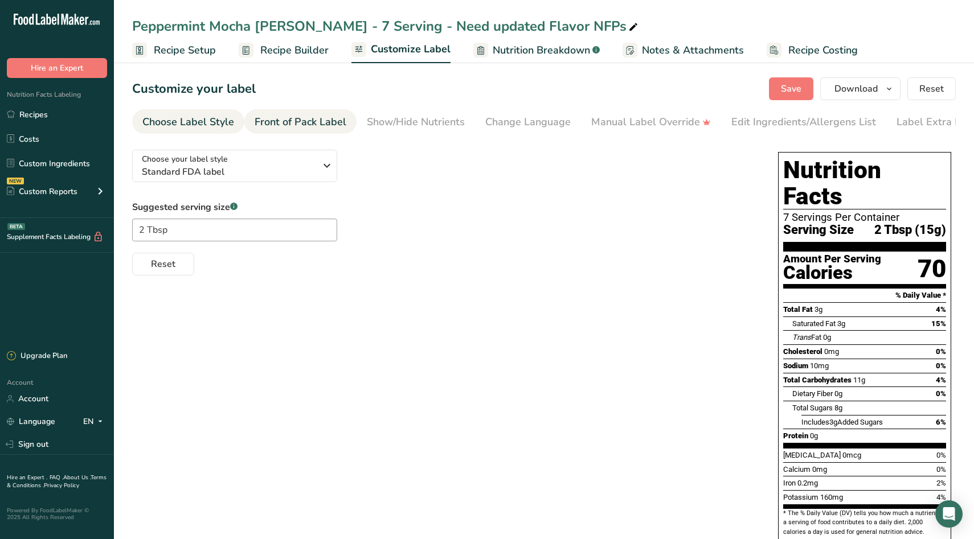
click at [271, 132] on link "Front of Pack Label" at bounding box center [301, 122] width 92 height 26
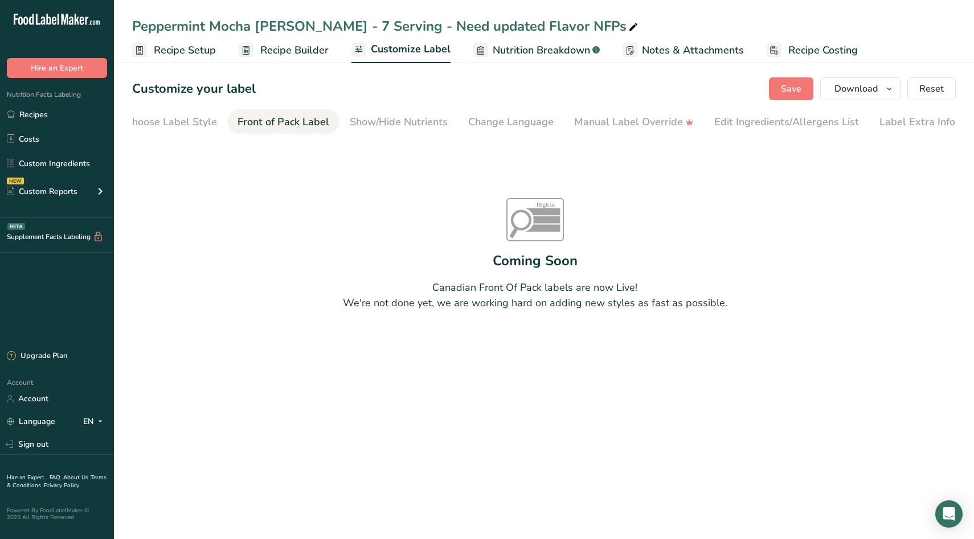
scroll to position [0, 18]
click at [434, 122] on div "Show/Hide Nutrients" at bounding box center [398, 122] width 98 height 15
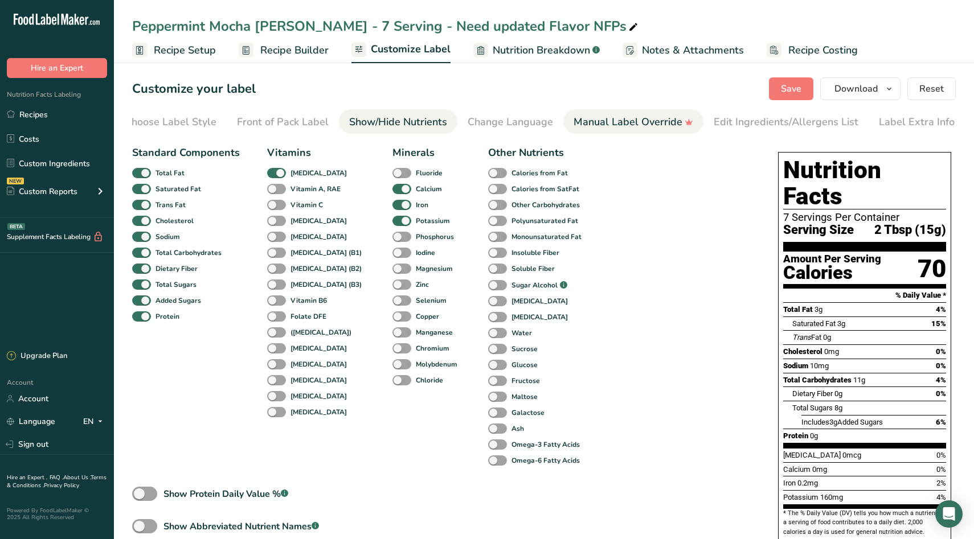
click at [623, 122] on div "Manual Label Override" at bounding box center [634, 122] width 120 height 15
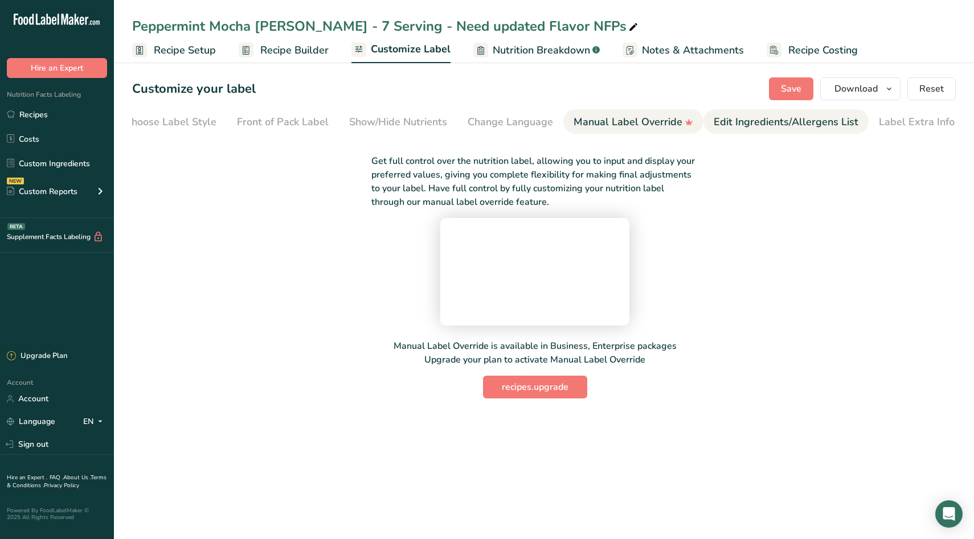
click at [754, 128] on div "Edit Ingredients/Allergens List" at bounding box center [786, 122] width 145 height 15
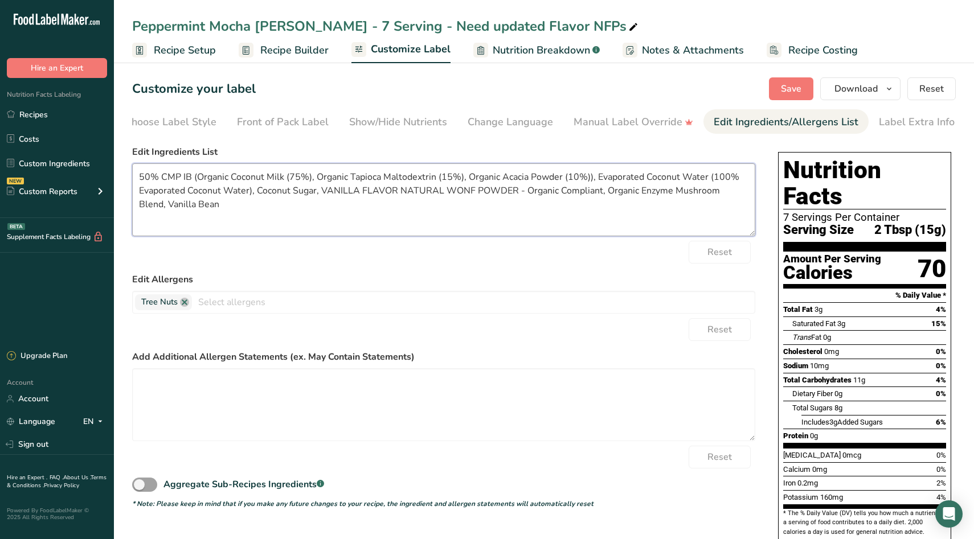
drag, startPoint x: 230, startPoint y: 205, endPoint x: 119, endPoint y: 189, distance: 111.7
click at [120, 189] on section "Customize your label Save Download Choose what to show on your downloaded label…" at bounding box center [544, 360] width 860 height 602
click at [209, 204] on textarea "50% CMP IB (Organic Coconut Milk (75%), Organic Tapioca Maltodextrin (15%), Org…" at bounding box center [443, 199] width 623 height 73
drag, startPoint x: 221, startPoint y: 211, endPoint x: 55, endPoint y: 167, distance: 171.5
click at [55, 167] on div ".a-20{fill:#fff;} Hire an Expert Nutrition Facts Labeling Recipes Costs Custom …" at bounding box center [487, 330] width 974 height 661
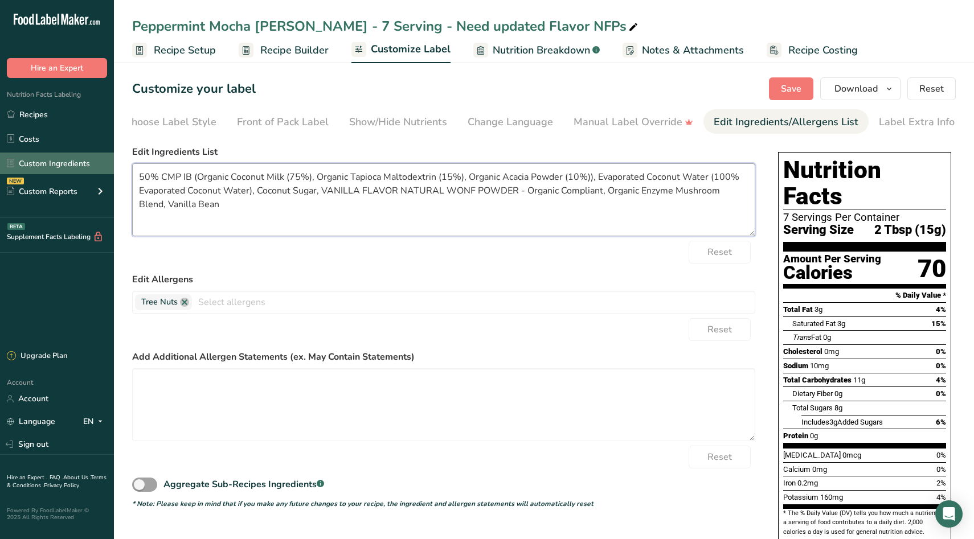
paste textarea "Coconut Milk Powder*, Coconut Water Powder, Coconut Sugar, Spices* (Cinnamon, G…"
drag, startPoint x: 398, startPoint y: 179, endPoint x: 615, endPoint y: 182, distance: 217.1
click at [615, 182] on textarea "Coconut Milk Powder*, Coconut Water Powder, Coconut Sugar, Spices* (Cinnamon, G…" at bounding box center [443, 199] width 623 height 73
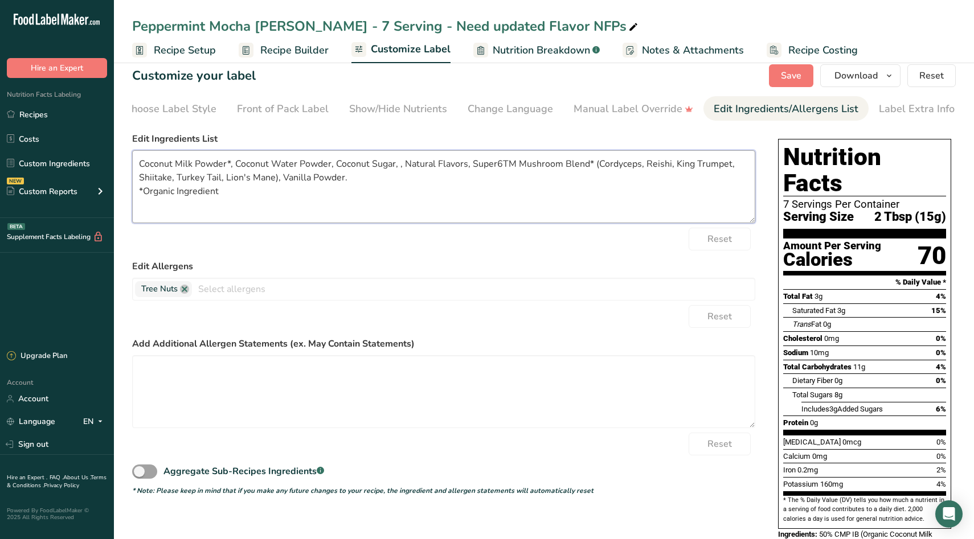
scroll to position [0, 0]
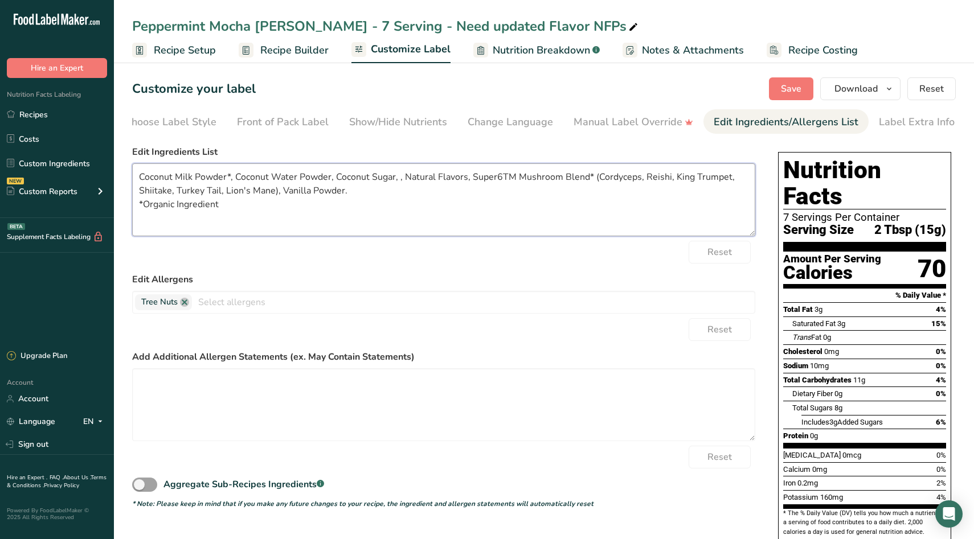
click at [402, 182] on textarea "Coconut Milk Powder*, Coconut Water Powder, Coconut Sugar, , Natural Flavors, S…" at bounding box center [443, 199] width 623 height 73
type textarea "Coconut Milk Powder*, Coconut Water Powder, Coconut Sugar, Natural Flavors, Sup…"
click at [423, 194] on textarea "Coconut Milk Powder*, Coconut Water Powder, Coconut Sugar, Natural Flavors, Sup…" at bounding box center [443, 199] width 623 height 73
click at [785, 87] on span "Save" at bounding box center [791, 89] width 21 height 14
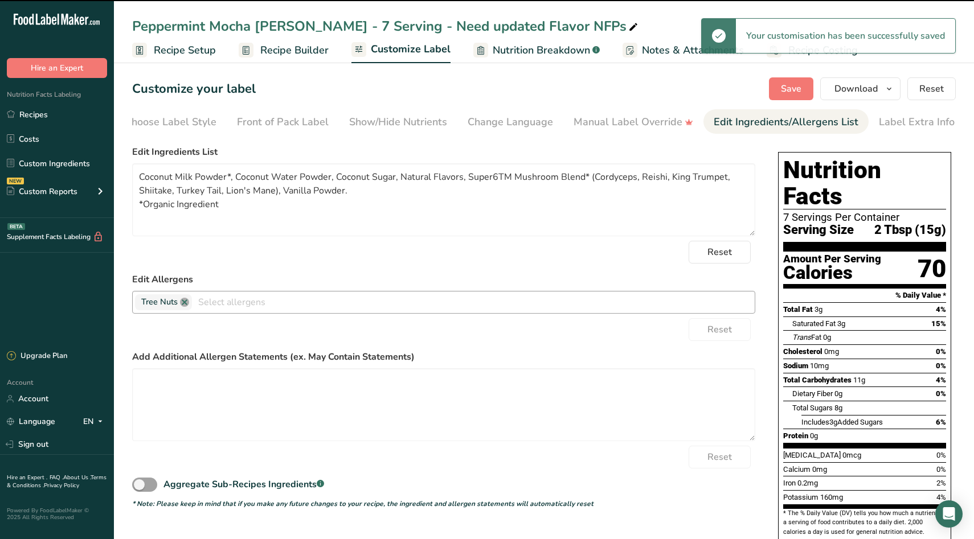
click at [185, 304] on link at bounding box center [184, 302] width 9 height 9
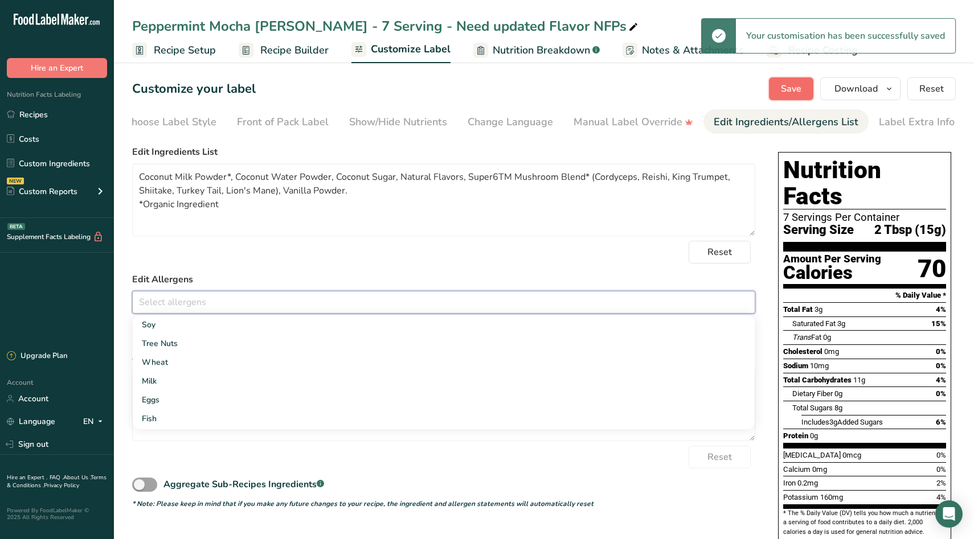
click at [795, 83] on span "Save" at bounding box center [791, 89] width 21 height 14
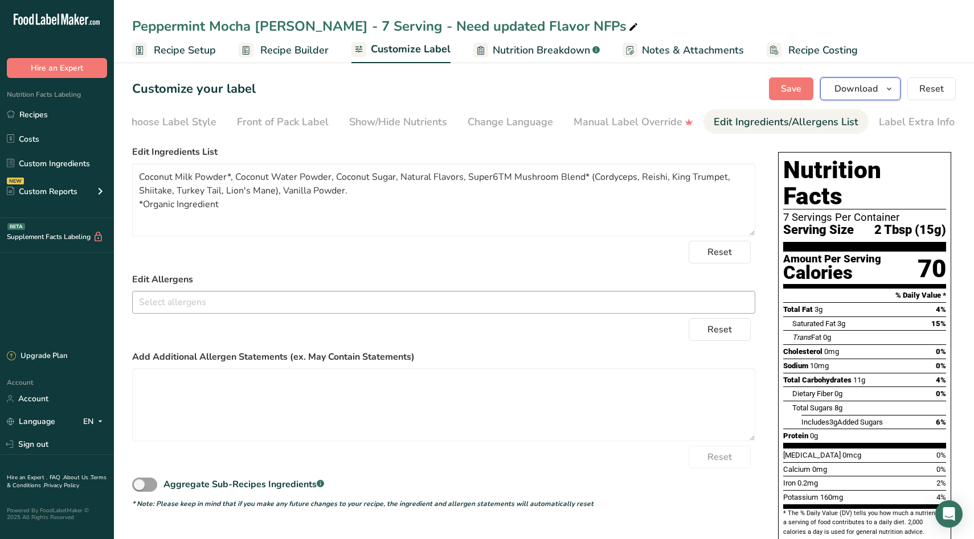
click at [900, 92] on button "Download" at bounding box center [860, 88] width 80 height 23
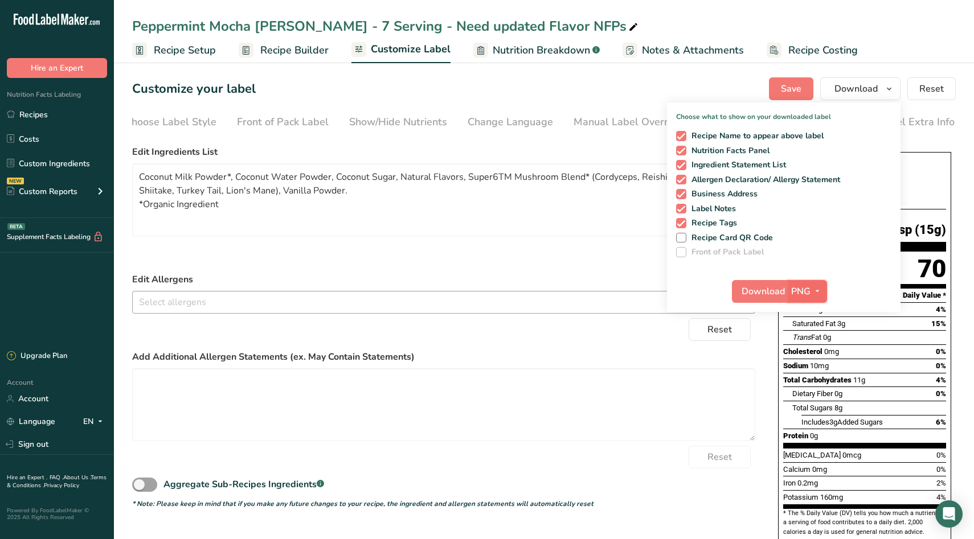
click at [819, 290] on icon "button" at bounding box center [817, 291] width 9 height 14
click at [808, 371] on link "PDF" at bounding box center [809, 371] width 36 height 19
click at [762, 286] on span "Download" at bounding box center [763, 292] width 43 height 14
